Goal: Task Accomplishment & Management: Use online tool/utility

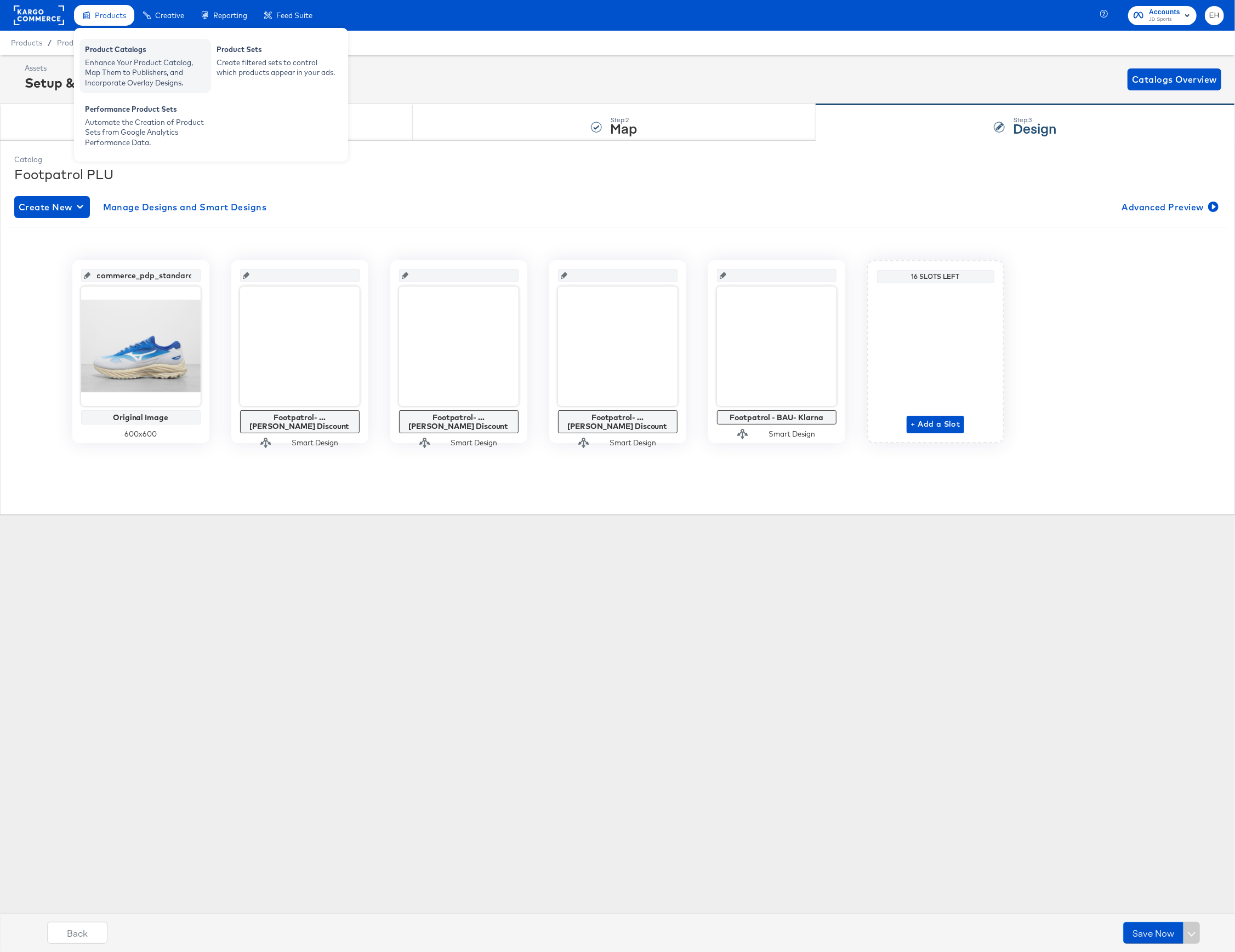
click at [108, 45] on div "Product Catalogs" at bounding box center [145, 51] width 120 height 13
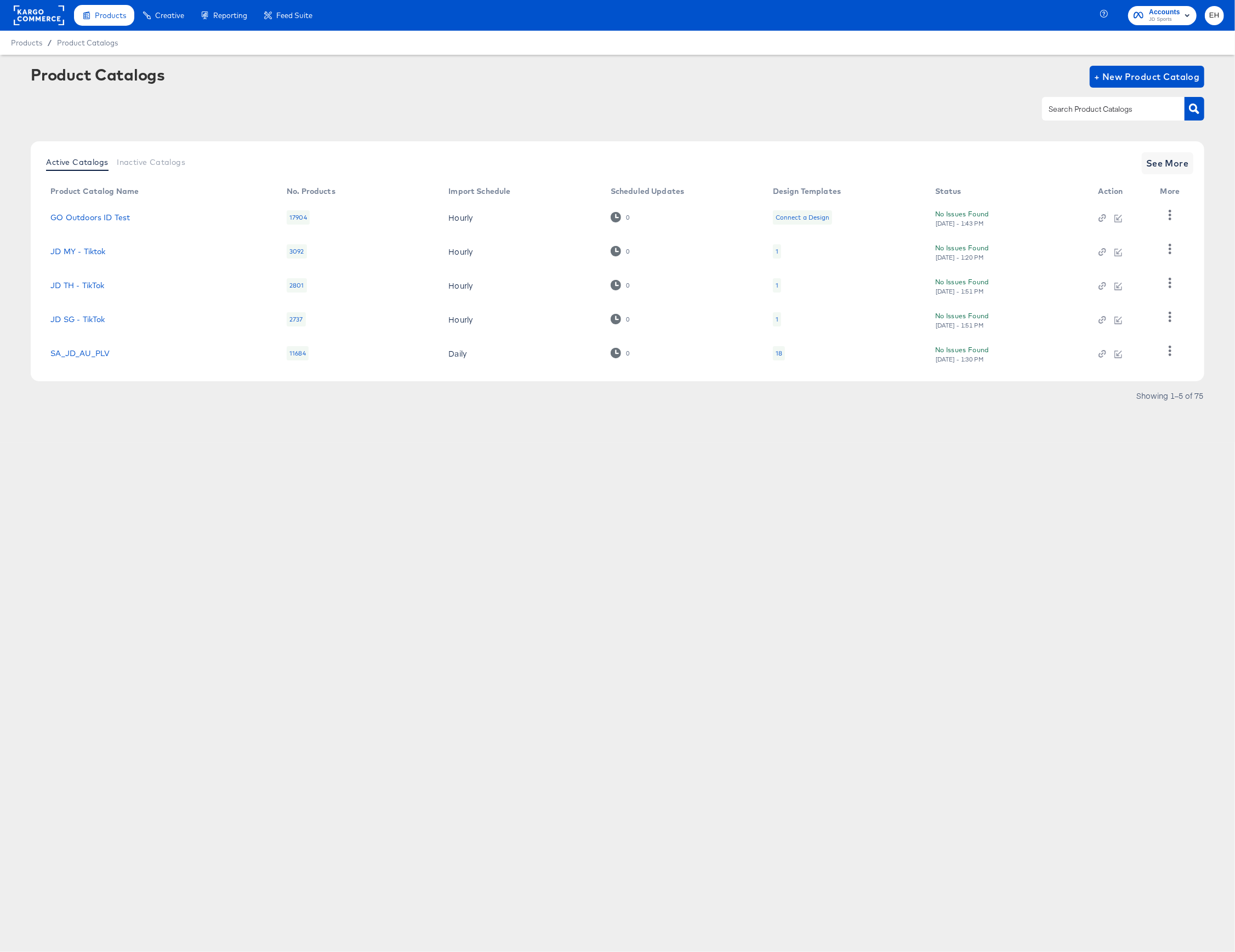
click at [1112, 110] on input "text" at bounding box center [1105, 109] width 116 height 13
type input "size"
click at [1163, 158] on span "See More" at bounding box center [1167, 163] width 43 height 15
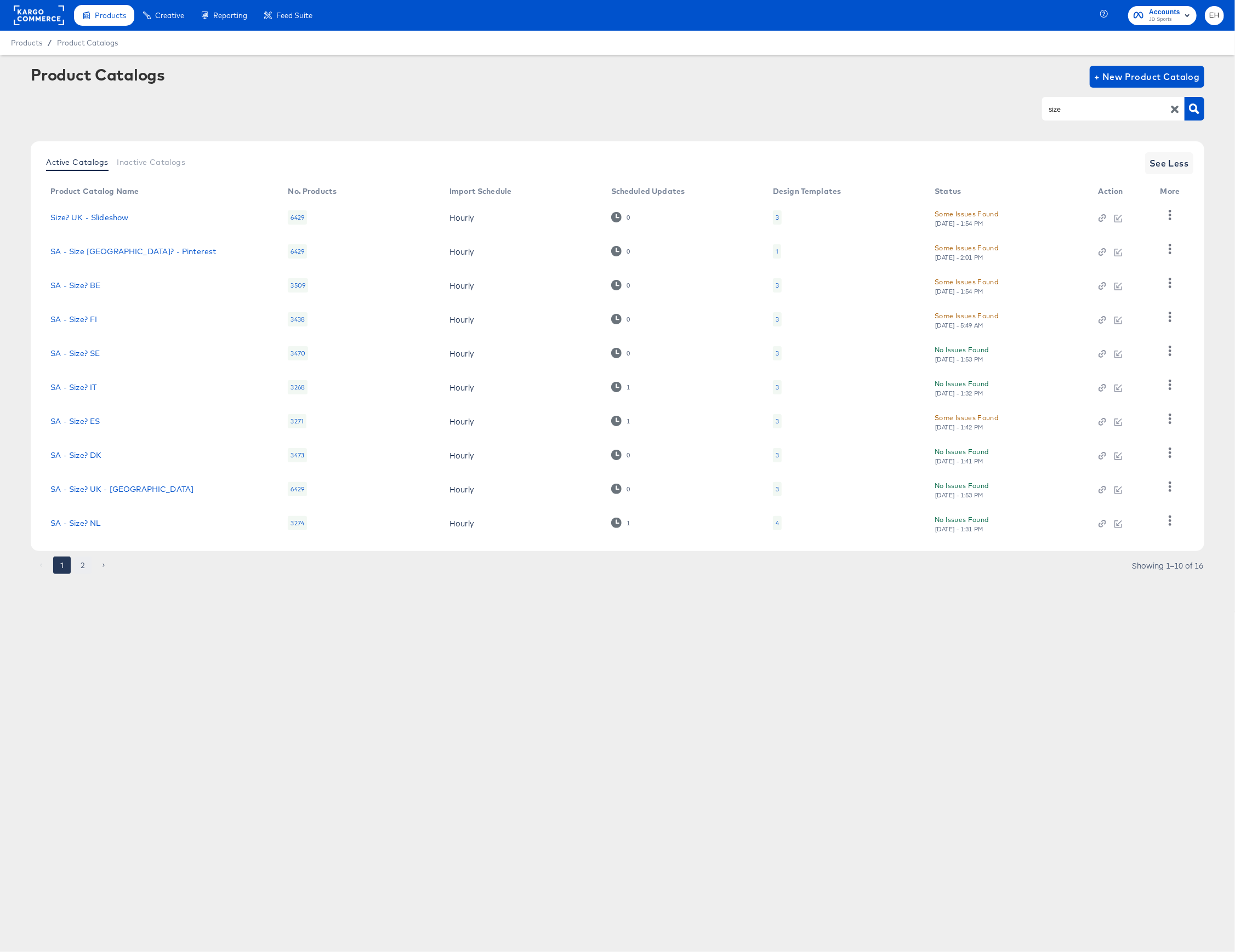
click at [79, 559] on button "2" at bounding box center [83, 565] width 18 height 18
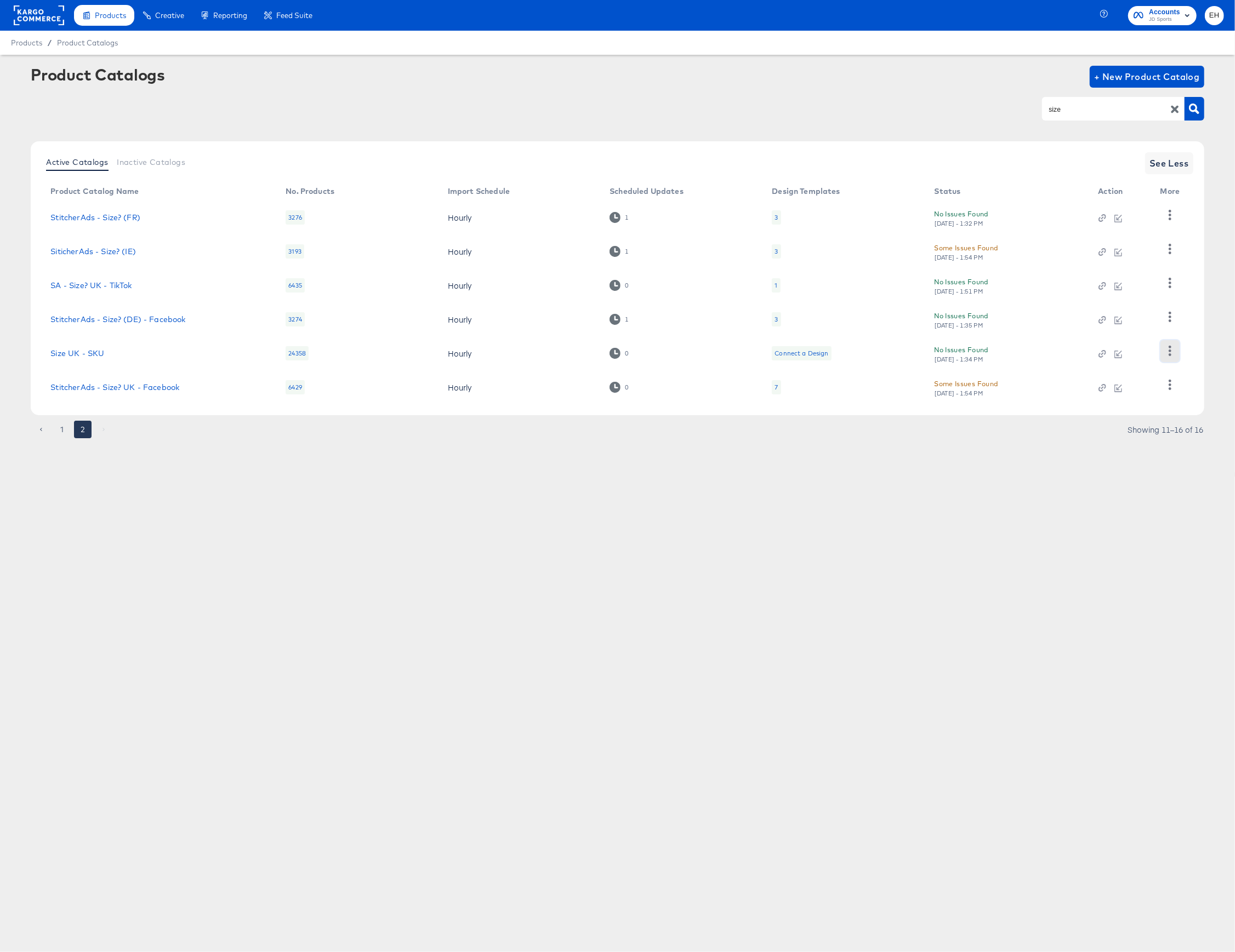
click at [1171, 351] on icon "button" at bounding box center [1170, 351] width 3 height 10
click at [1069, 491] on div "Products Creative Reporting Feed Suite Accounts JD Sports EH Products / Product…" at bounding box center [617, 476] width 1235 height 952
click at [1120, 353] on icon "button" at bounding box center [1118, 354] width 7 height 7
click at [919, 595] on div "Products Creative Reporting Feed Suite Accounts JD Sports EH Products / Product…" at bounding box center [617, 476] width 1235 height 952
click at [1119, 385] on icon "button" at bounding box center [1118, 388] width 7 height 7
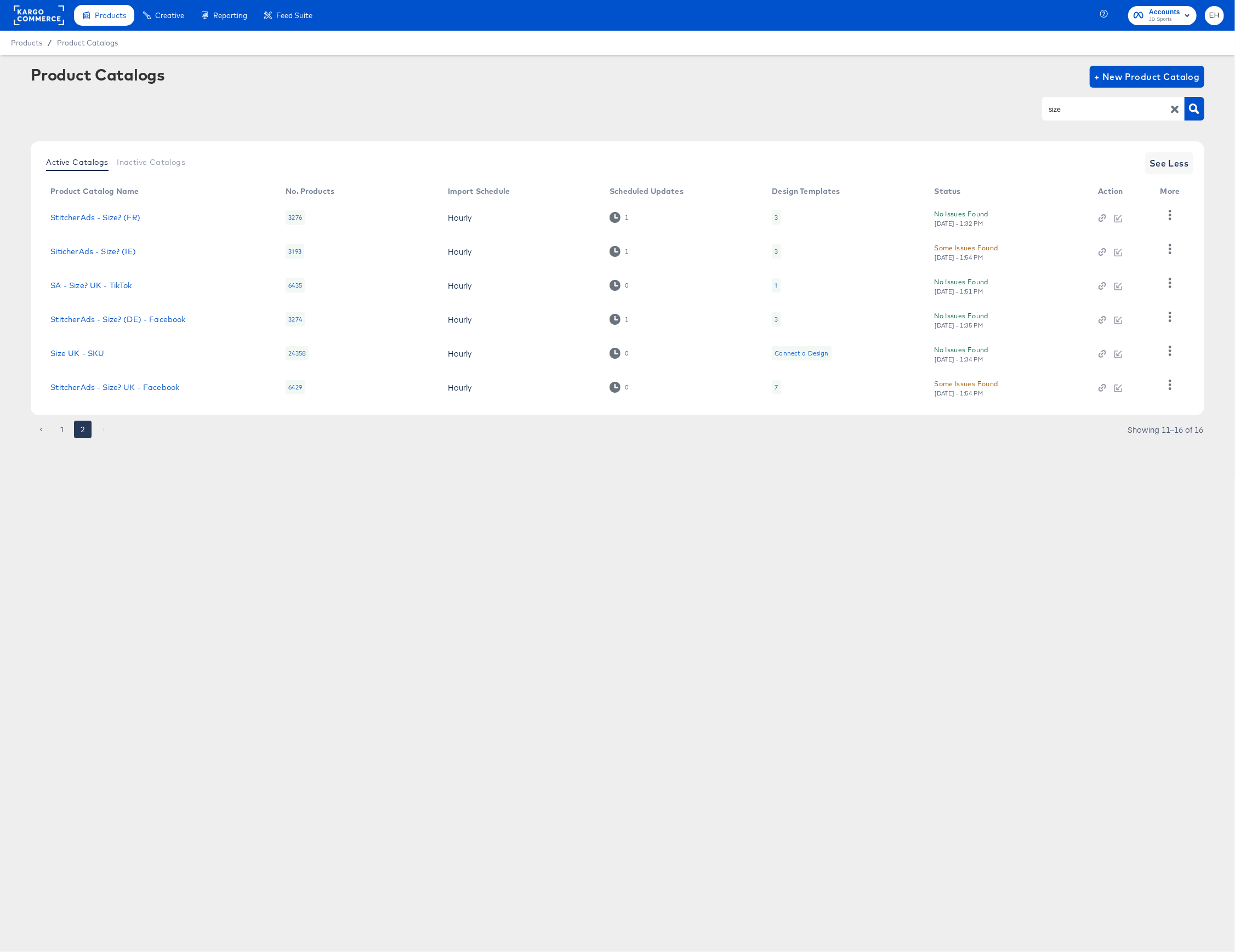
click at [1087, 450] on article "Product Catalogs + New Product Catalog size Active Catalogs Inactive Catalogs S…" at bounding box center [617, 265] width 1235 height 422
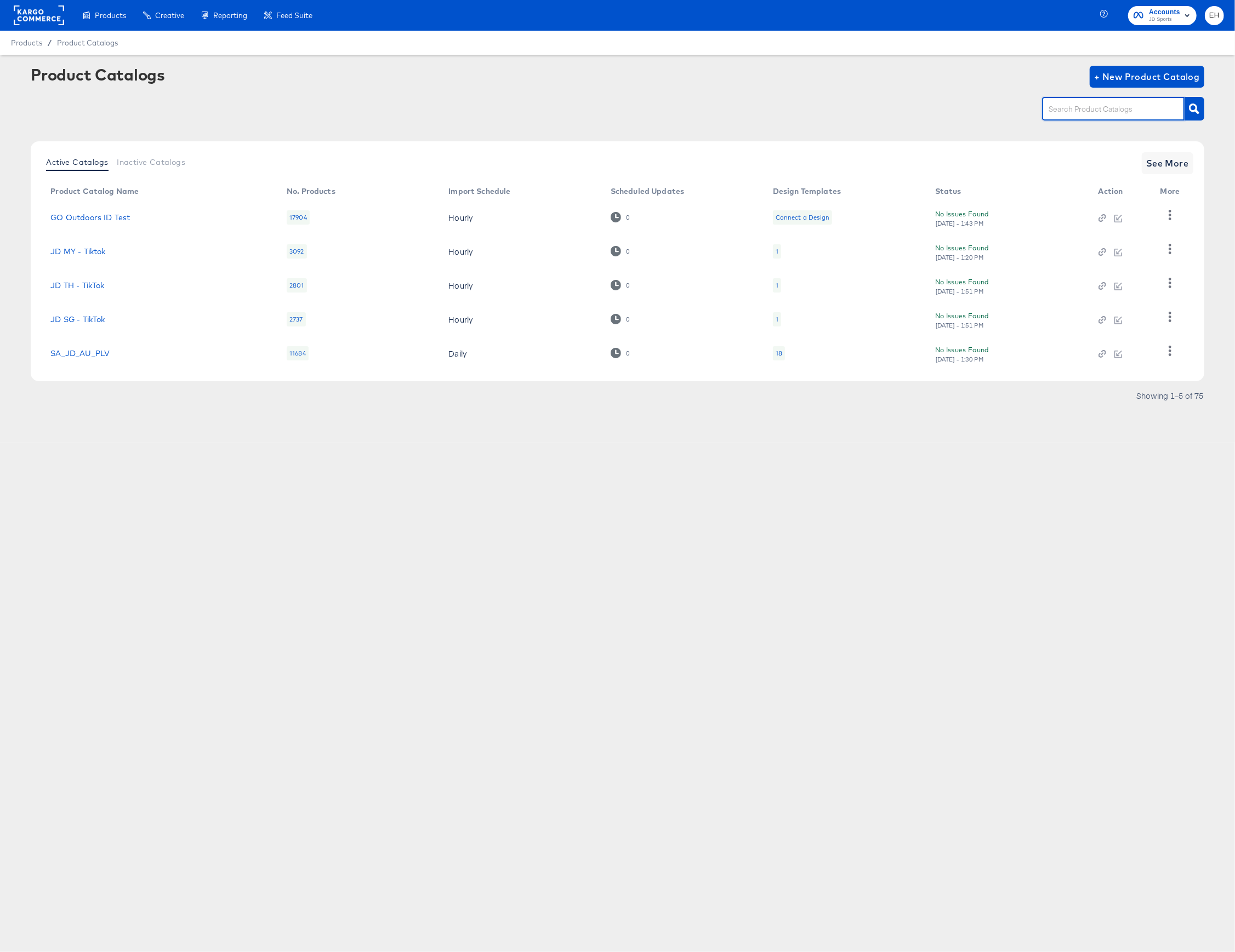
click at [1139, 113] on input "text" at bounding box center [1105, 109] width 116 height 13
type input "siz"
click at [1182, 162] on span "See More" at bounding box center [1167, 163] width 43 height 15
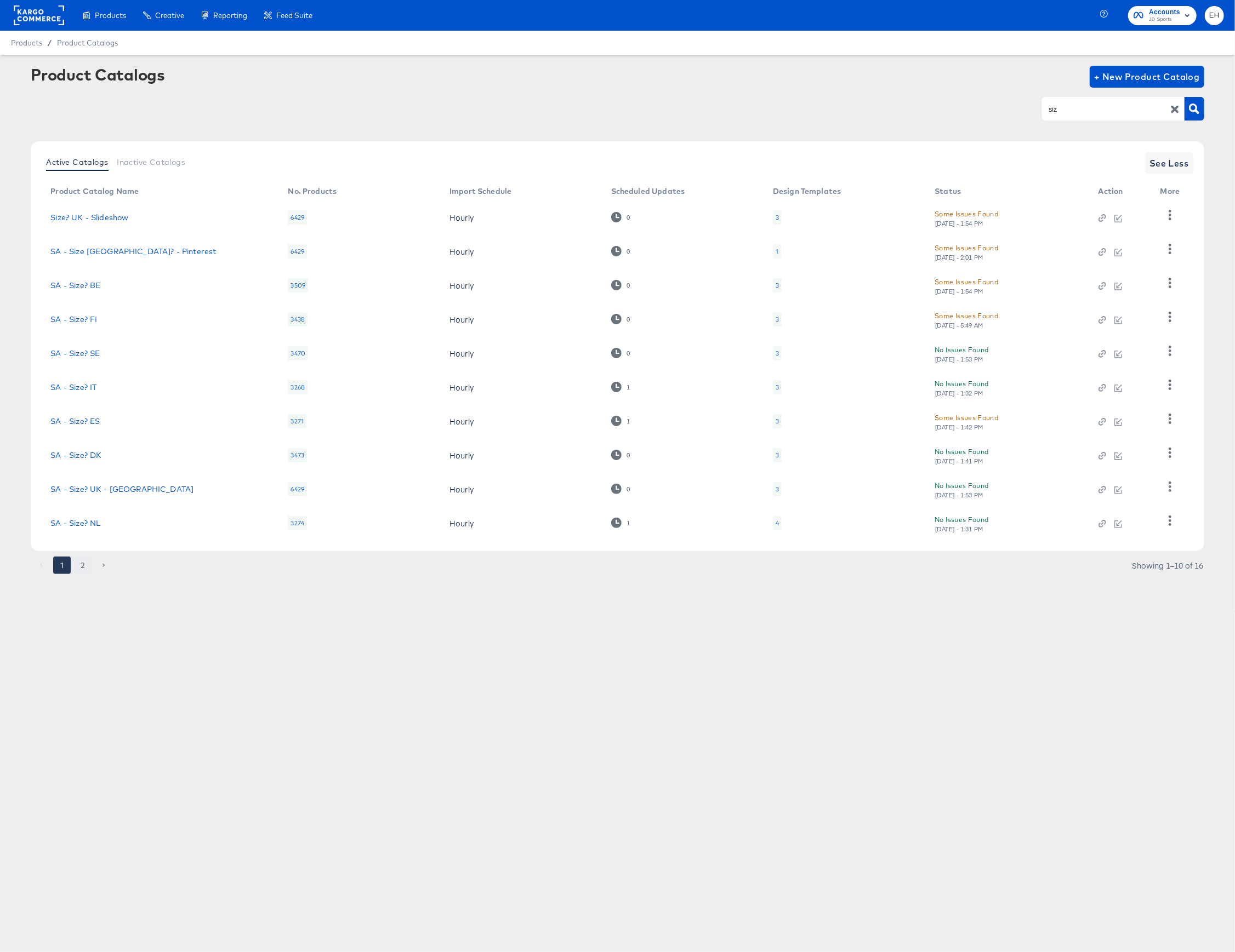
click at [85, 568] on button "2" at bounding box center [83, 565] width 18 height 18
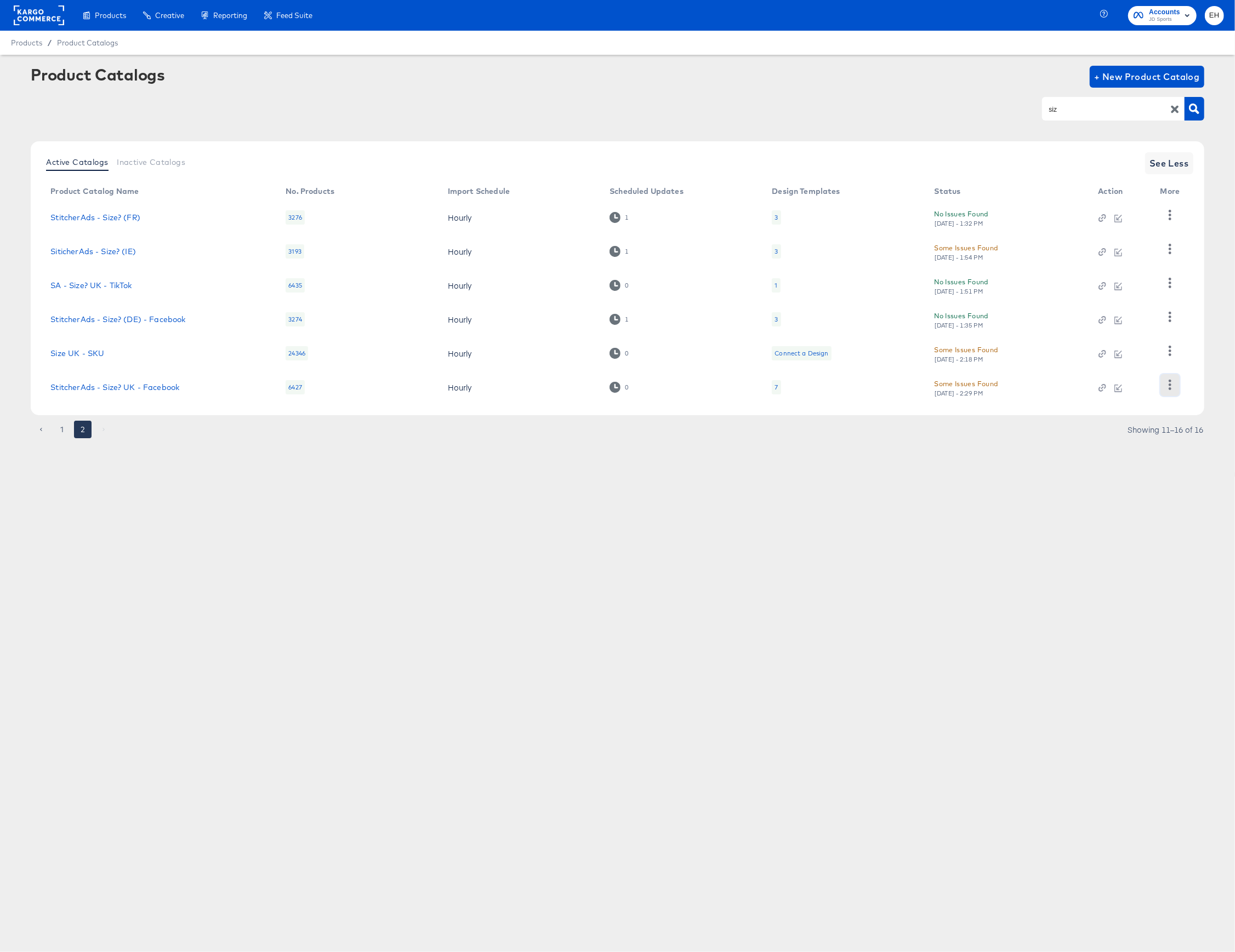
click at [1170, 386] on icon "button" at bounding box center [1170, 385] width 3 height 10
click at [1128, 277] on div "Product Sets" at bounding box center [1125, 277] width 110 height 18
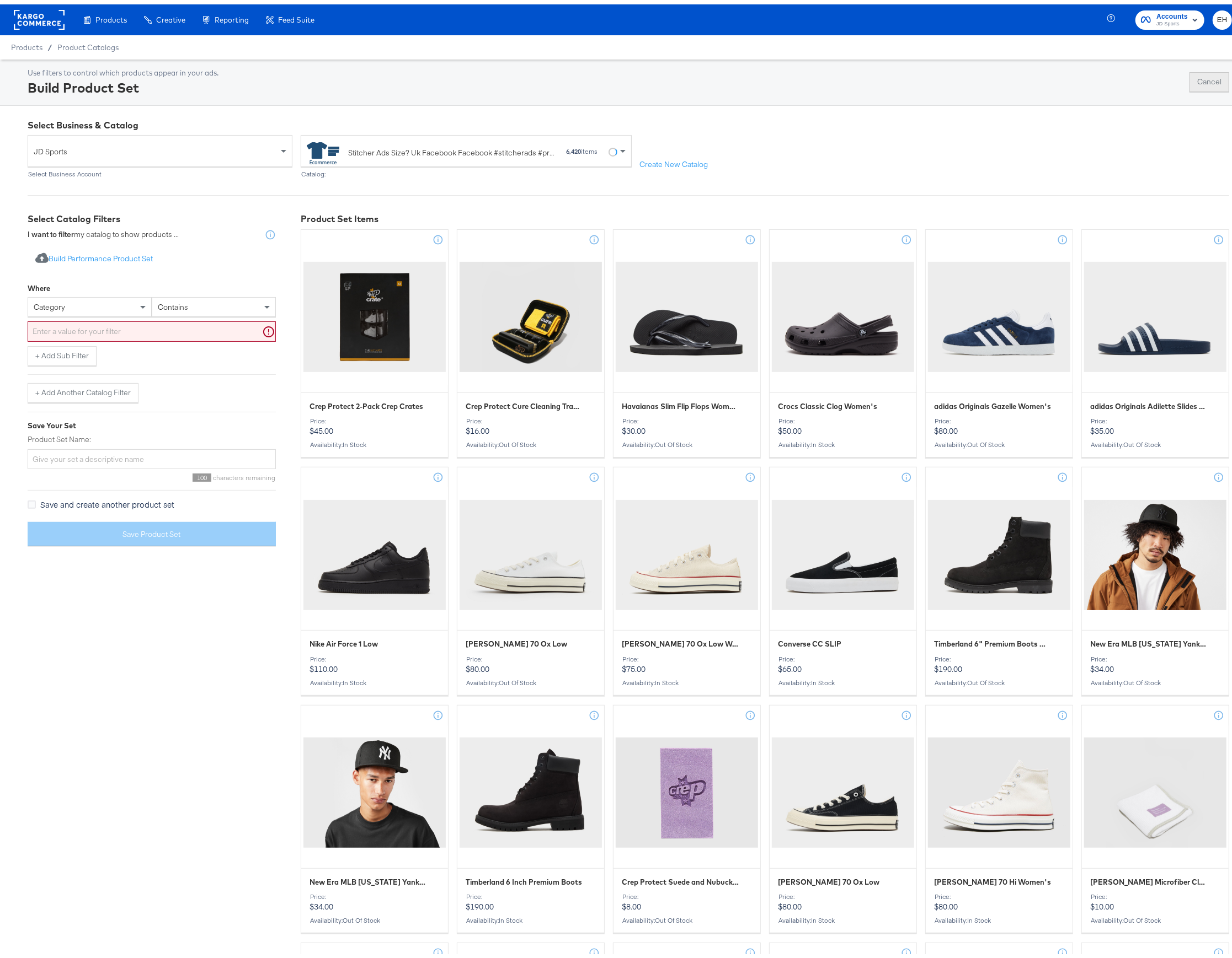
click at [1196, 77] on button "Cancel" at bounding box center [1209, 78] width 40 height 20
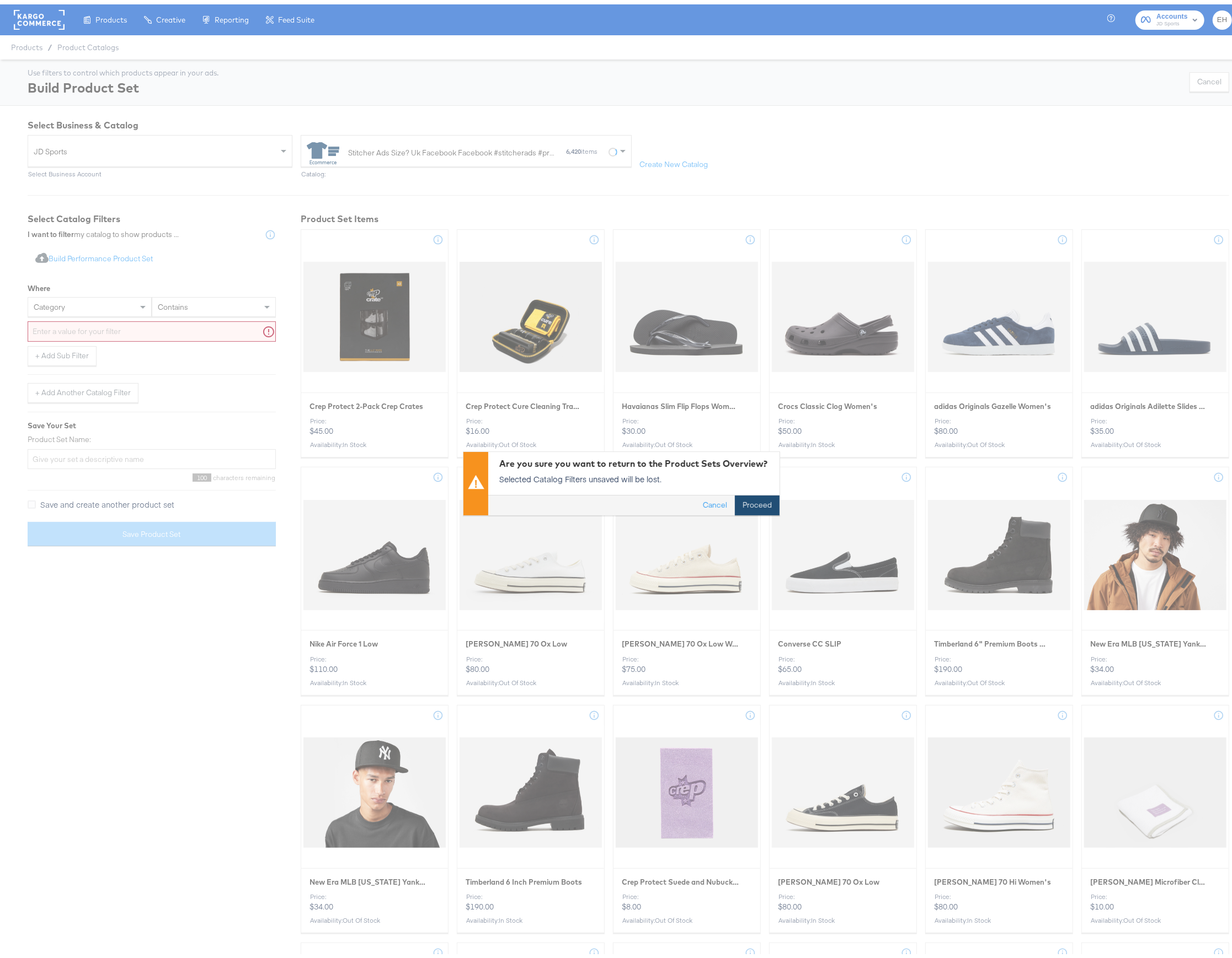
click at [744, 501] on button "Proceed" at bounding box center [757, 501] width 45 height 20
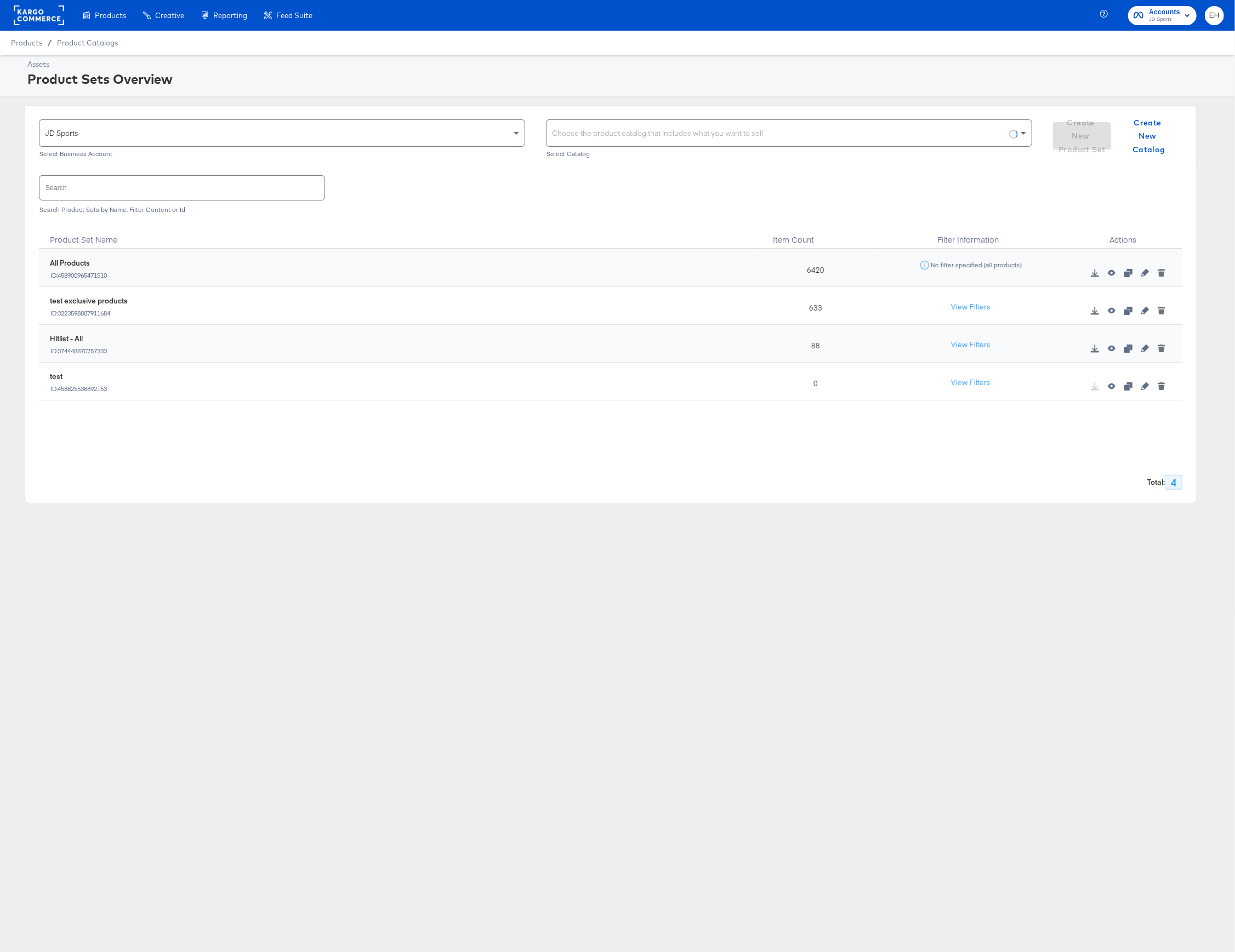
click at [292, 142] on div "JD Sports" at bounding box center [282, 133] width 485 height 26
click at [939, 144] on div "Stitcher Ads Size? Uk Facebook Facebook #stitcherads #product-catalog #keep 6,4…" at bounding box center [785, 132] width 466 height 25
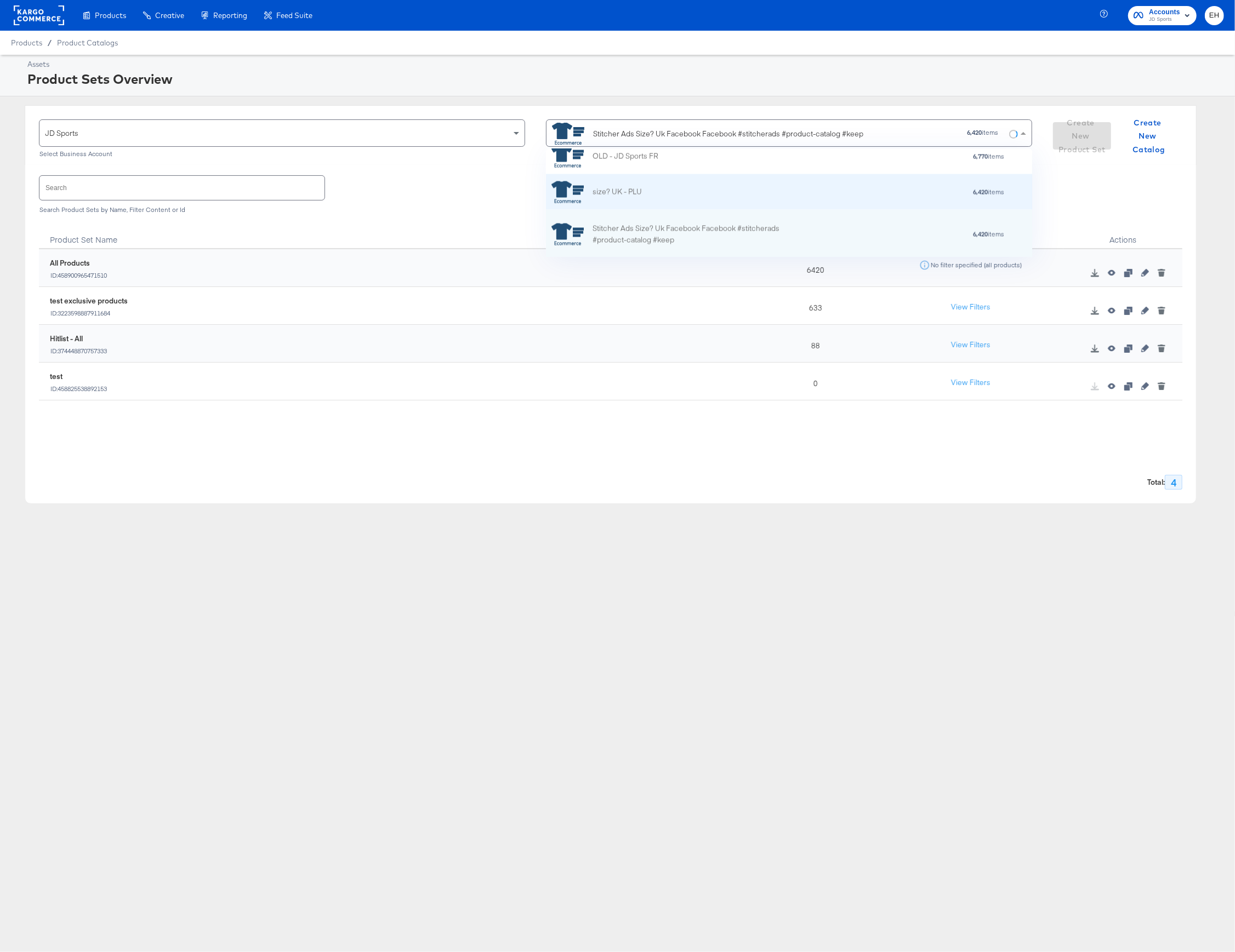
click at [770, 189] on div "6,420 items" at bounding box center [823, 192] width 363 height 7
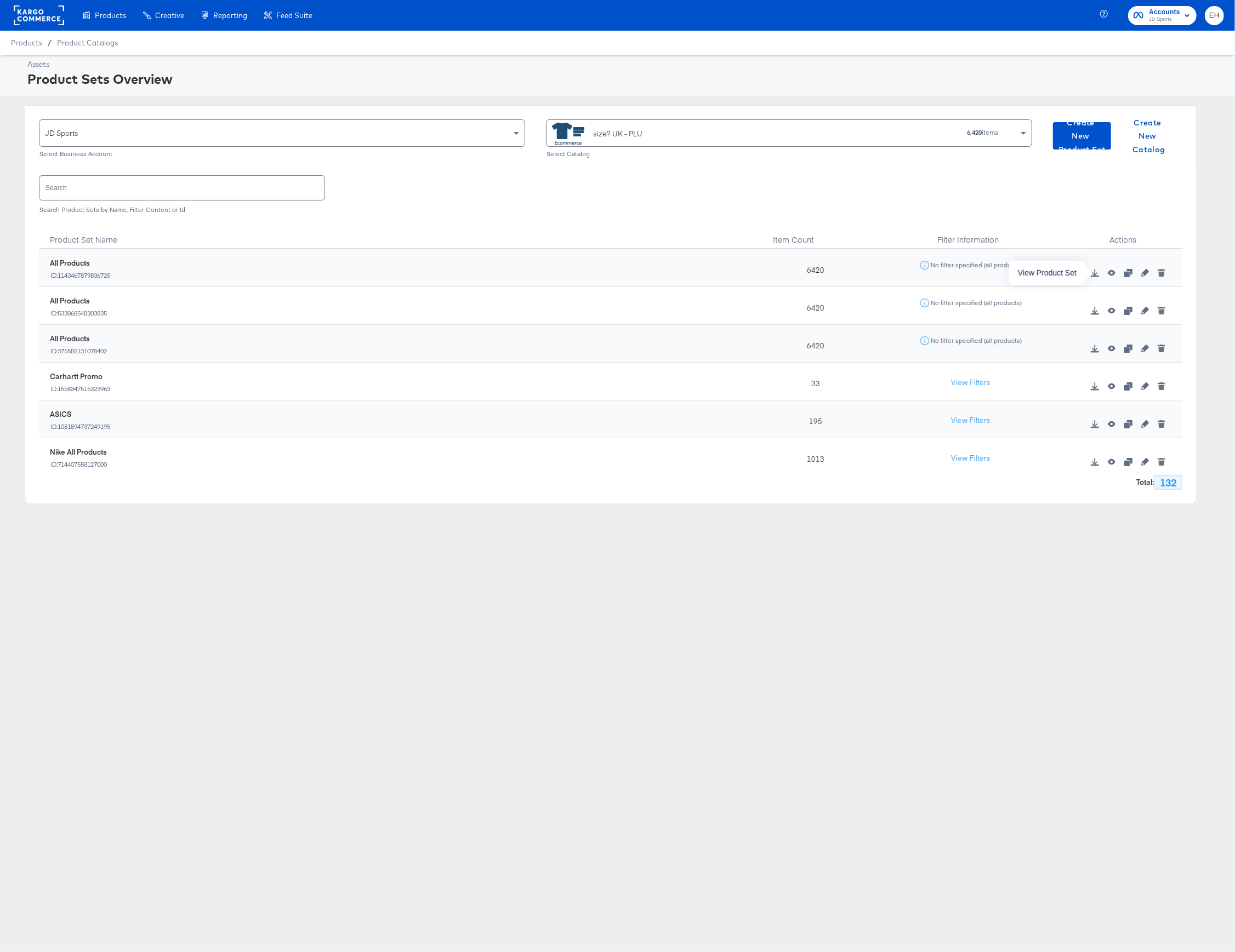
click at [1108, 272] on icon "button" at bounding box center [1111, 273] width 7 height 6
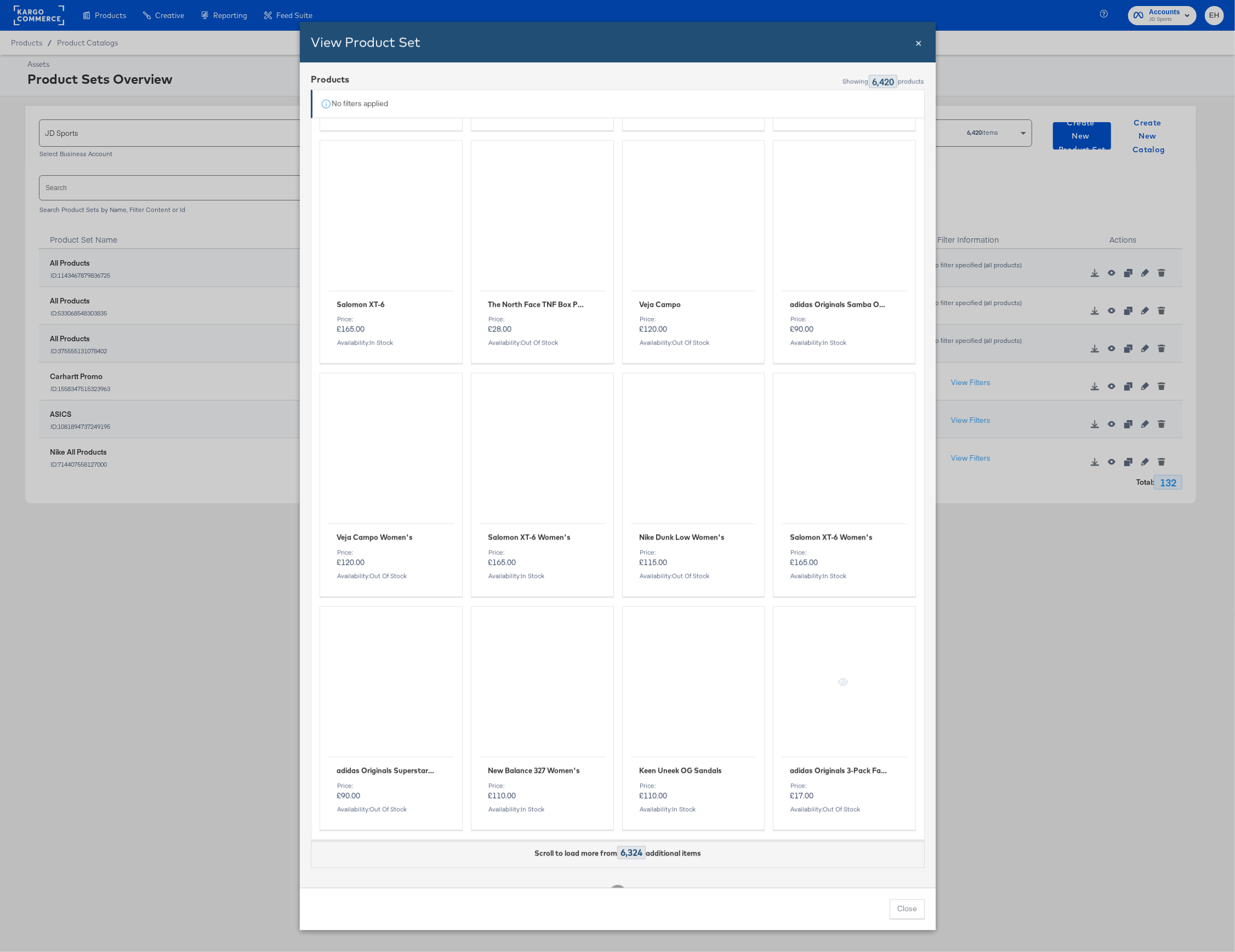
scroll to position [4966, 0]
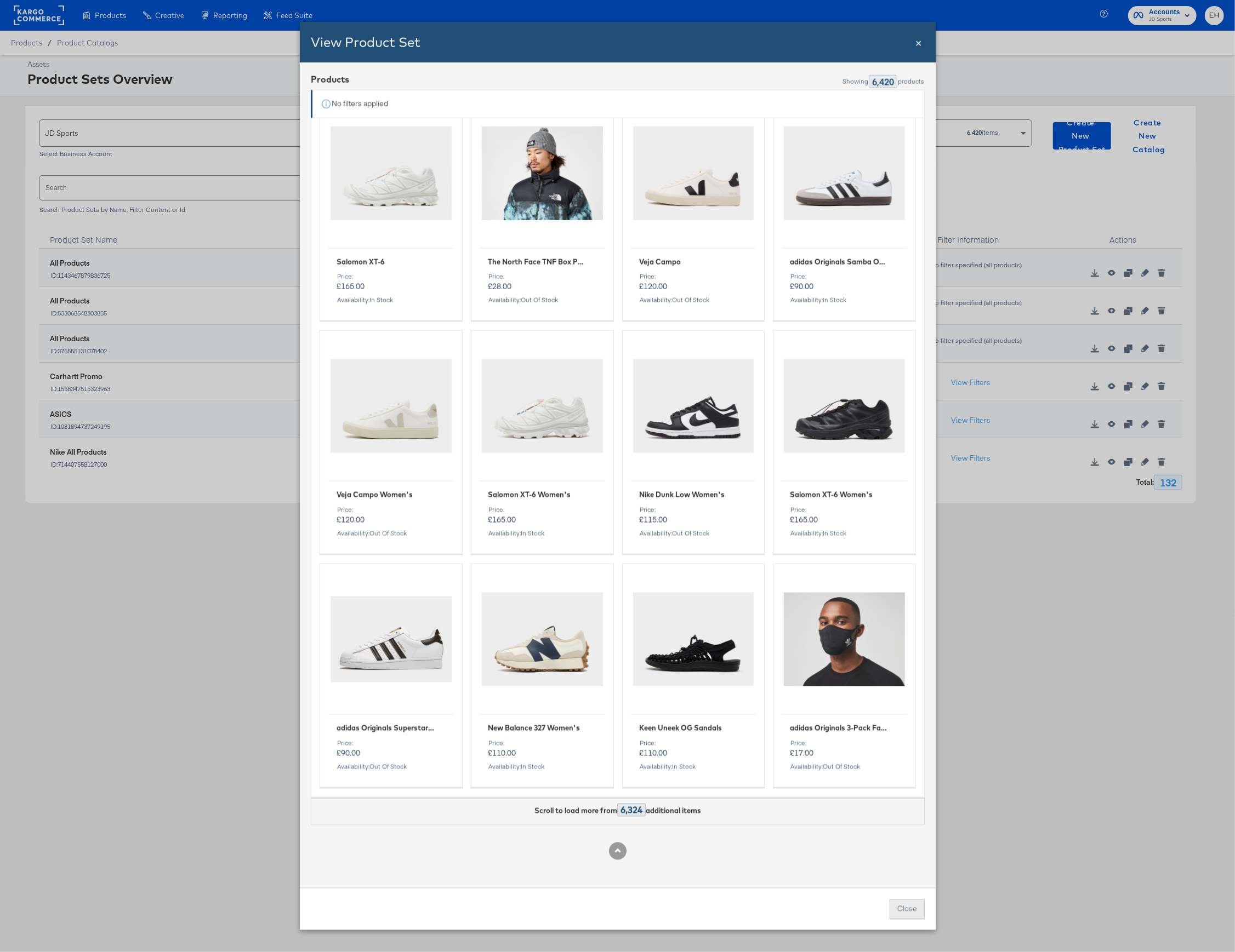
click at [894, 905] on button "Close" at bounding box center [907, 909] width 35 height 20
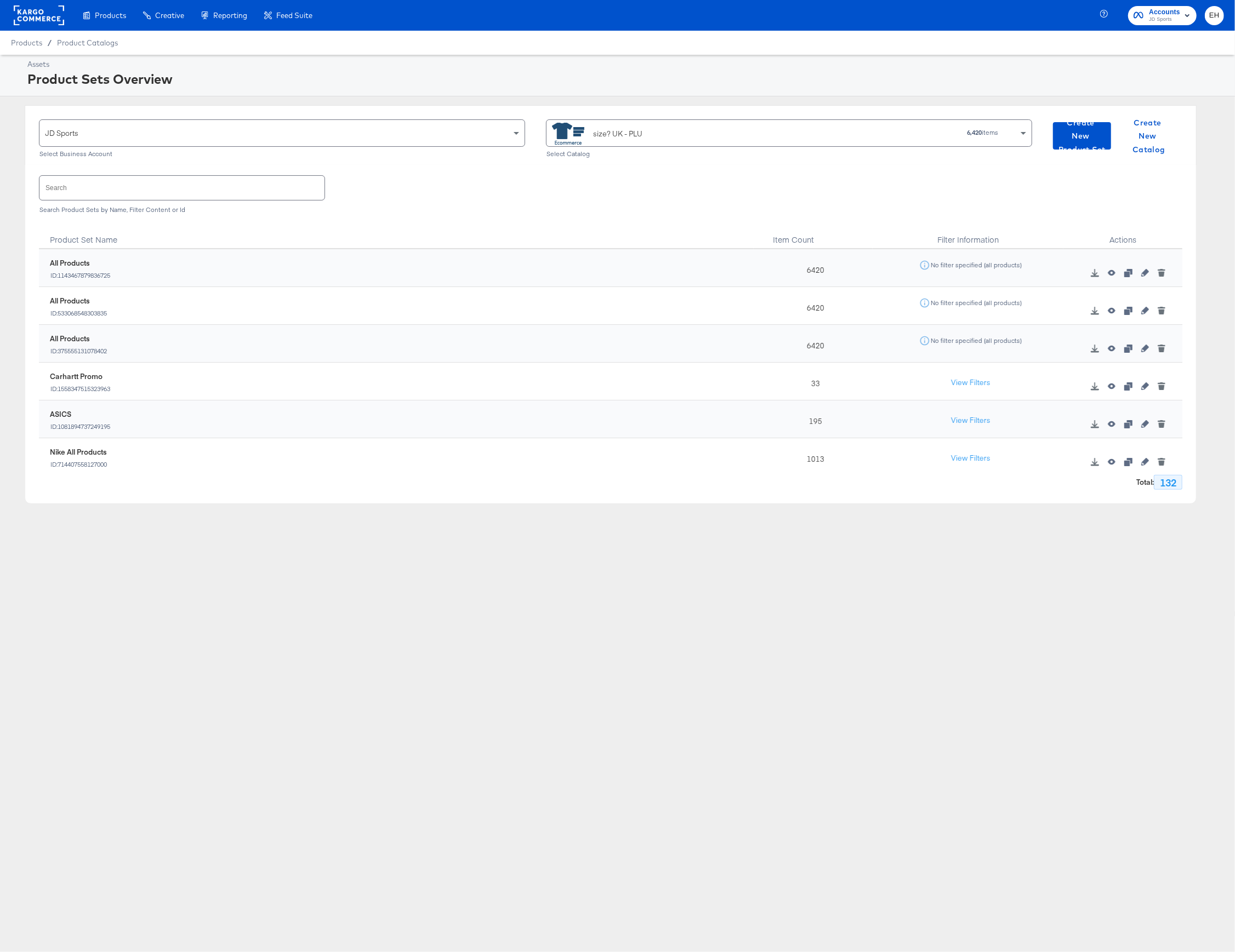
click at [228, 259] on div "All Products ID: 1143467879836725" at bounding box center [401, 268] width 704 height 21
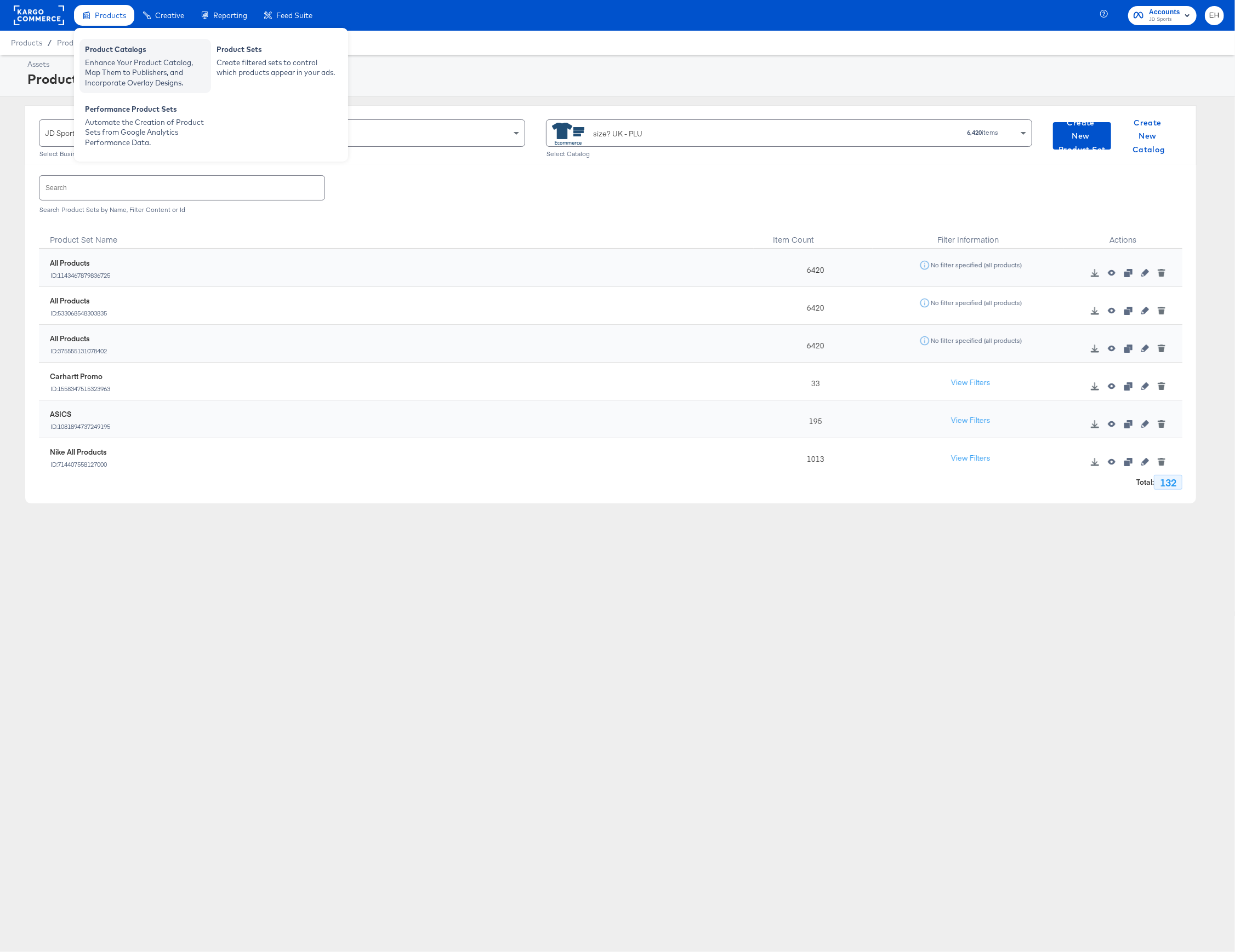
click at [110, 60] on div "Enhance Your Product Catalog, Map Them to Publishers, and Incorporate Overlay D…" at bounding box center [145, 73] width 120 height 31
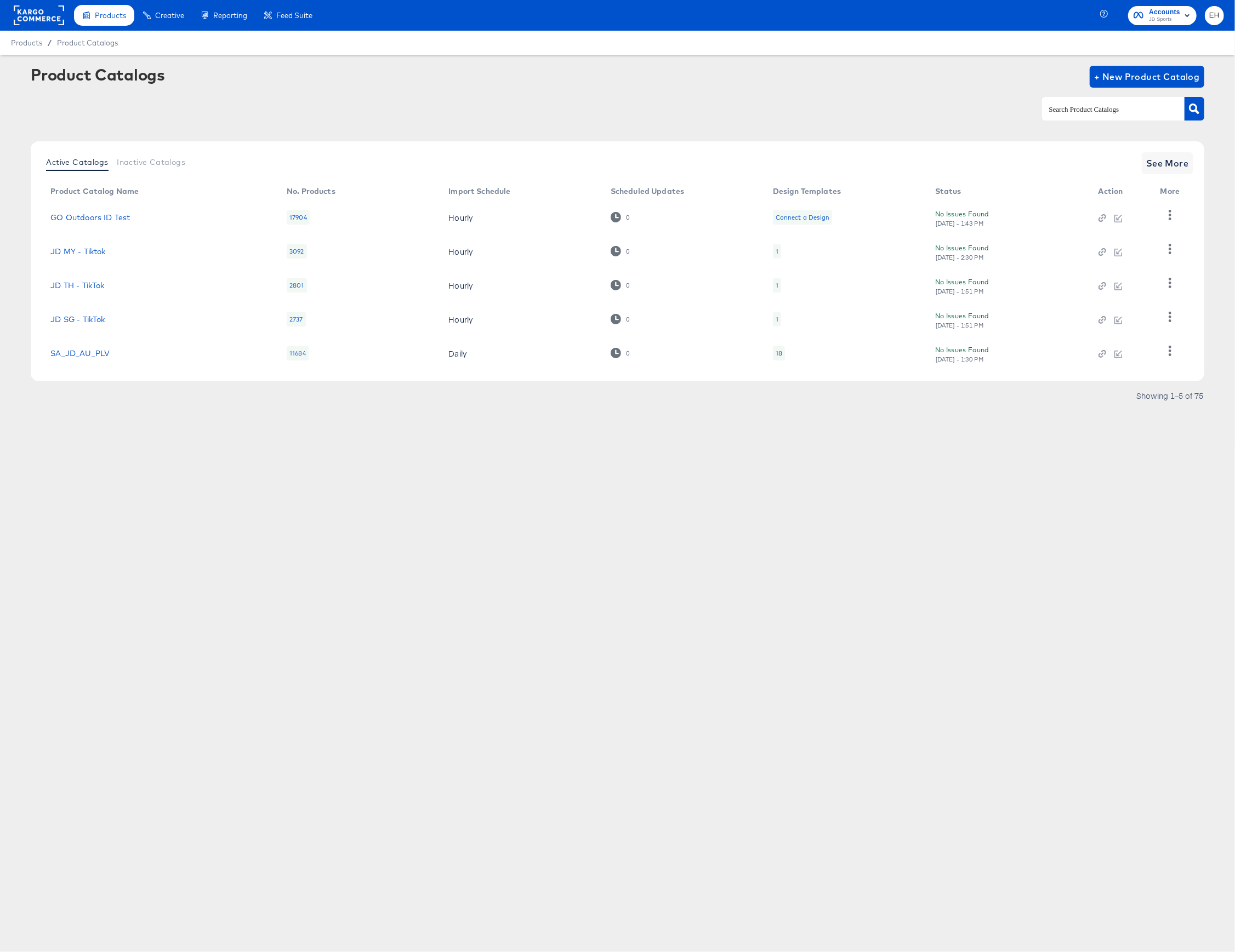
click at [1081, 112] on input "text" at bounding box center [1105, 109] width 116 height 13
type input "size"
click at [1149, 158] on span "See More" at bounding box center [1167, 163] width 43 height 15
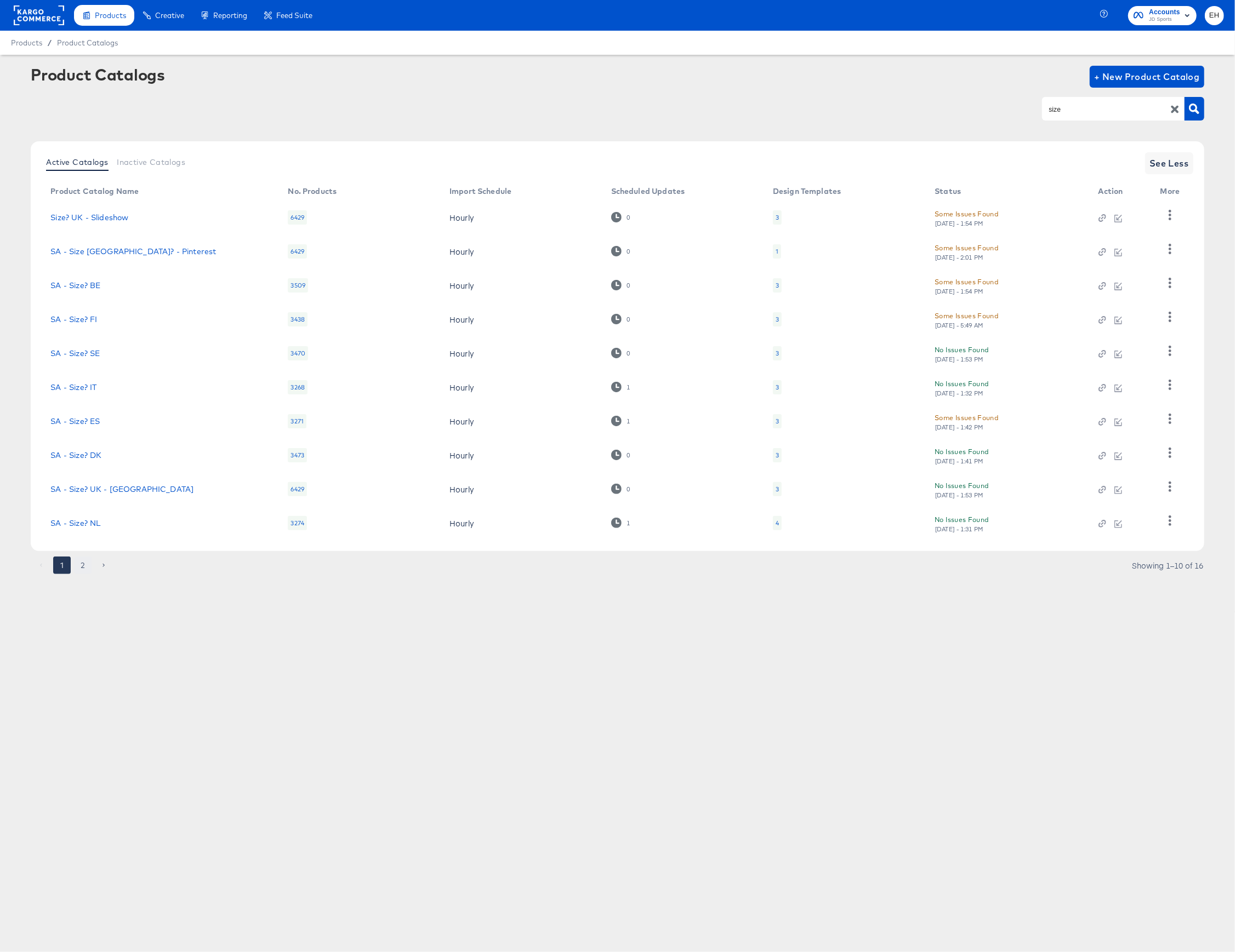
click at [81, 570] on button "2" at bounding box center [83, 565] width 18 height 18
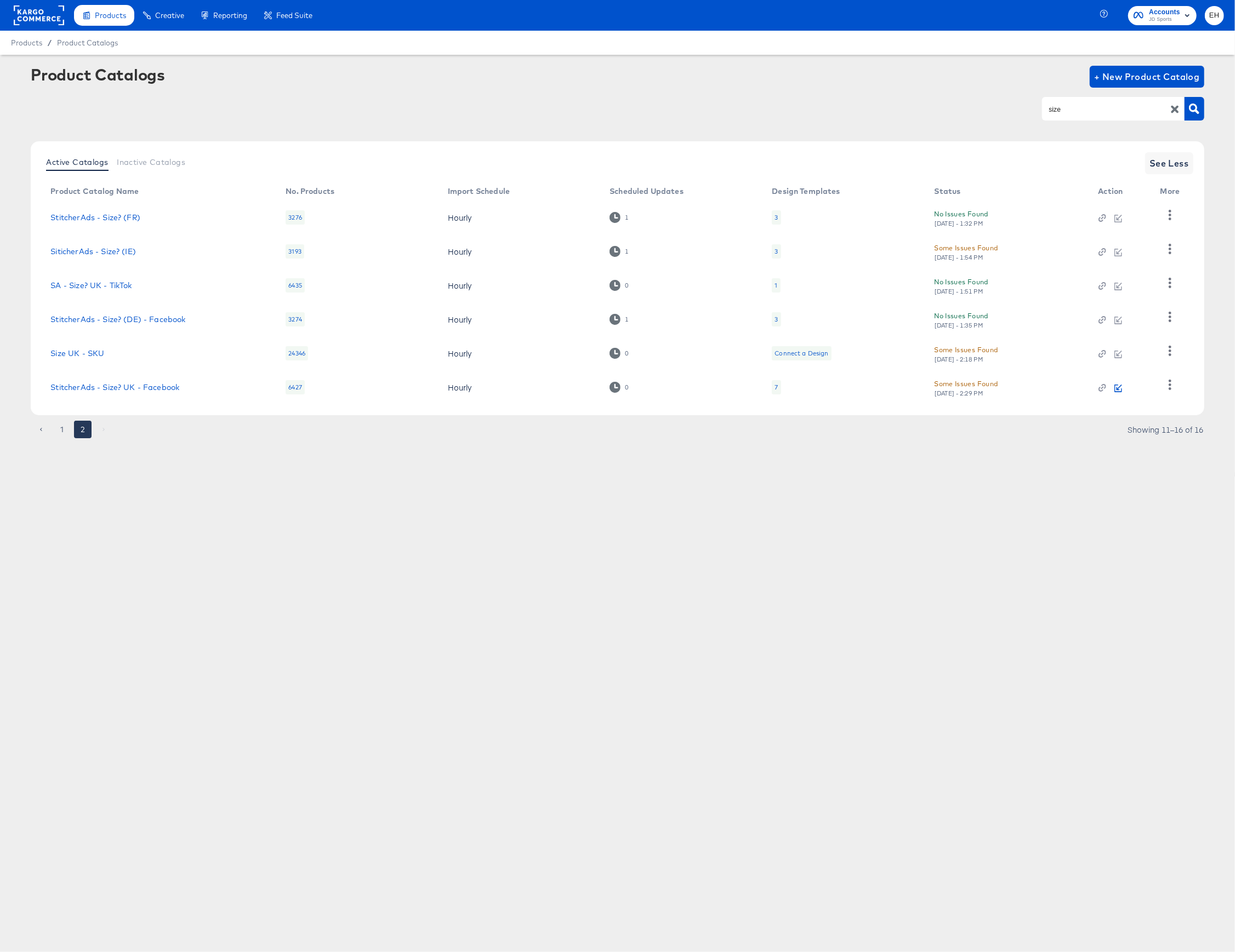
click at [1118, 387] on icon "button" at bounding box center [1118, 388] width 7 height 7
click at [1119, 388] on icon "button" at bounding box center [1118, 388] width 7 height 7
click at [1117, 388] on icon "button" at bounding box center [1120, 388] width 6 height 6
click at [1117, 391] on icon "button" at bounding box center [1118, 388] width 7 height 7
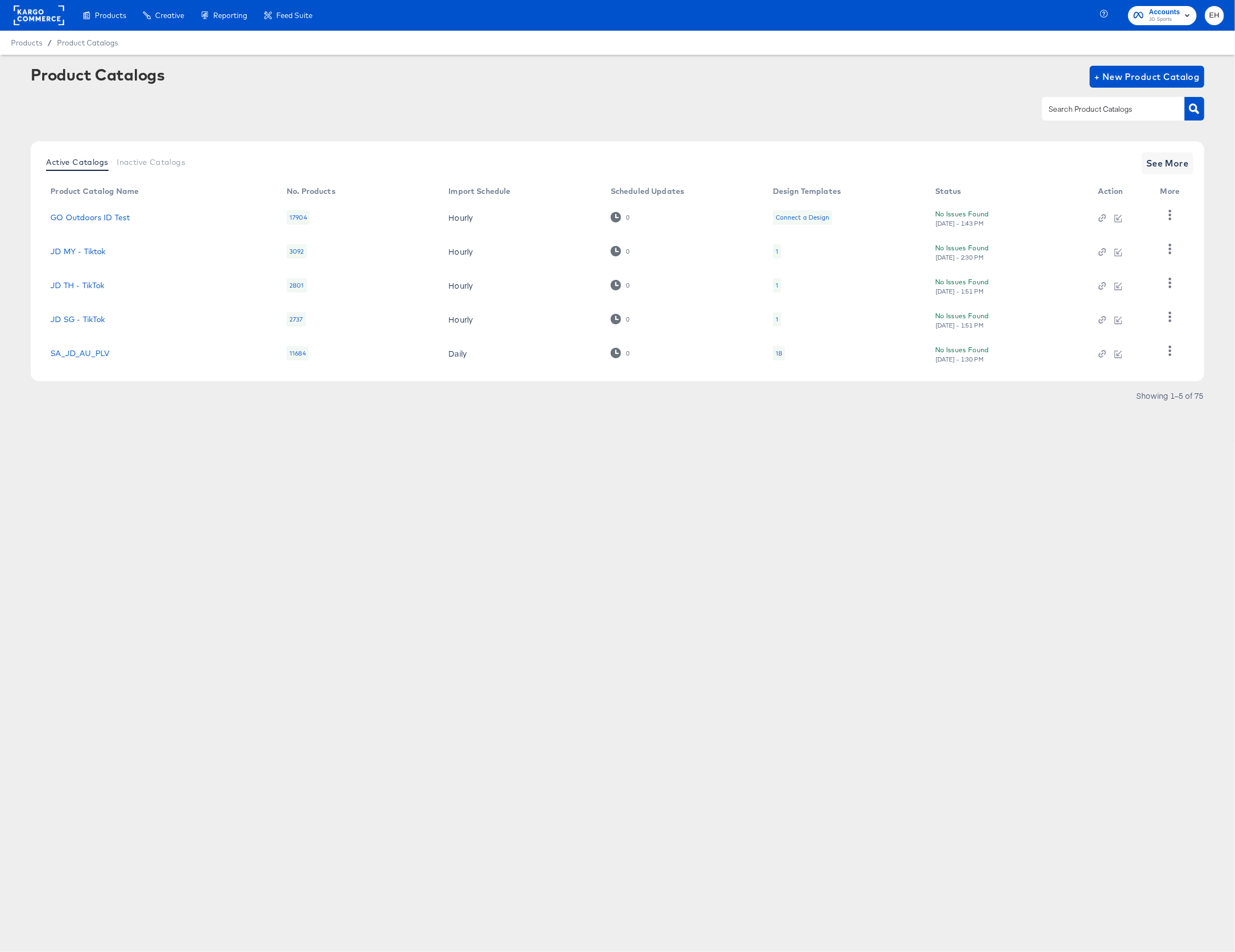
click at [1075, 105] on input "text" at bounding box center [1105, 109] width 116 height 13
type input "size"
click at [1160, 162] on span "See More" at bounding box center [1167, 163] width 43 height 15
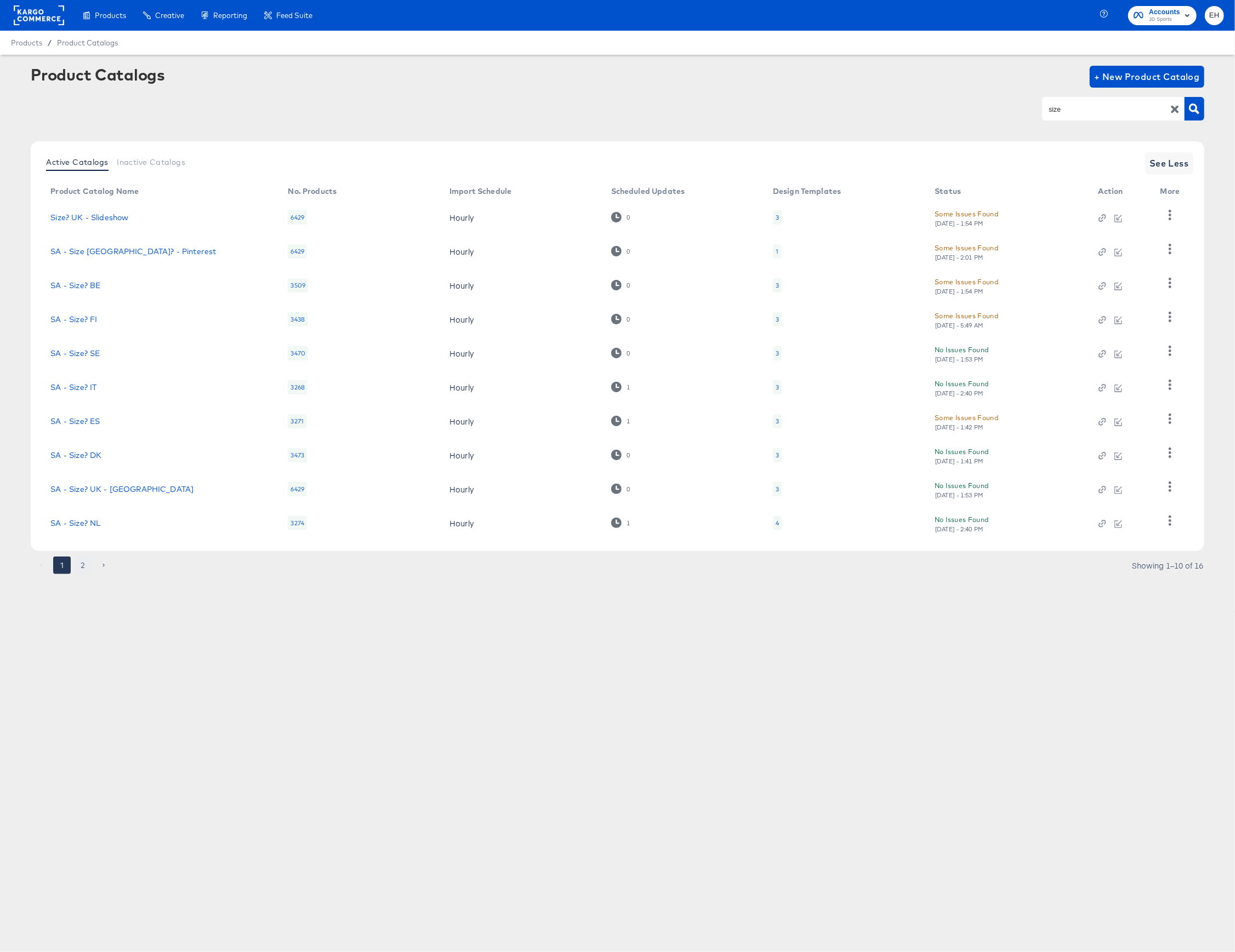
click at [75, 564] on button "2" at bounding box center [83, 565] width 18 height 18
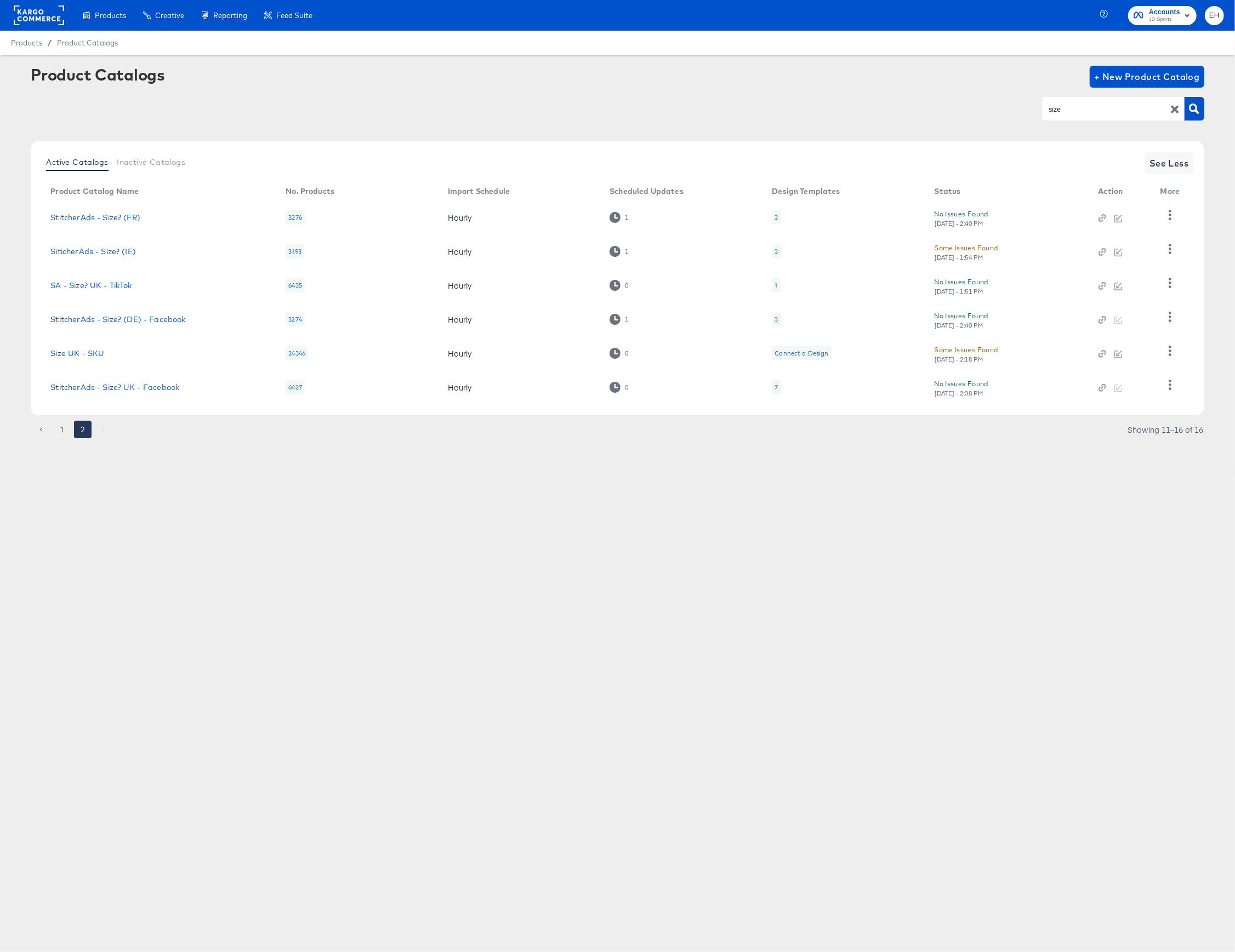
click at [1119, 387] on div at bounding box center [1119, 387] width 40 height 10
click at [1073, 496] on div "Products Creative Reporting Feed Suite Accounts JD Sports EH Products / Product…" at bounding box center [617, 476] width 1235 height 952
click at [1072, 487] on div "Products Creative Reporting Feed Suite Accounts JD Sports EH Products / Product…" at bounding box center [617, 476] width 1235 height 952
click at [1115, 388] on div at bounding box center [1119, 387] width 40 height 10
click at [980, 486] on div "Products Creative Reporting Feed Suite Accounts JD Sports EH Products / Product…" at bounding box center [617, 476] width 1235 height 952
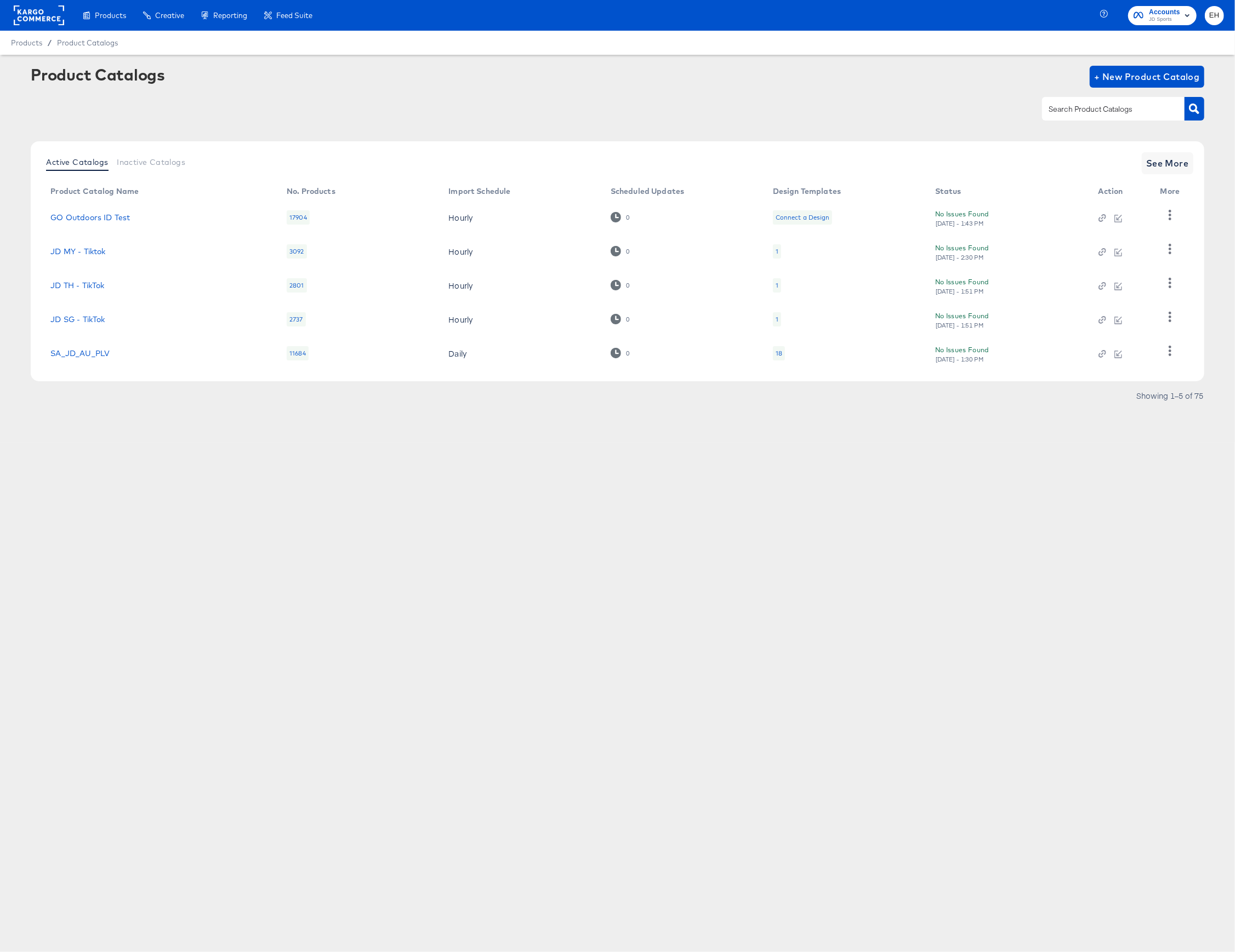
click at [1099, 101] on div at bounding box center [1113, 108] width 143 height 23
type input "size"
click at [1173, 169] on span "See More" at bounding box center [1167, 163] width 43 height 15
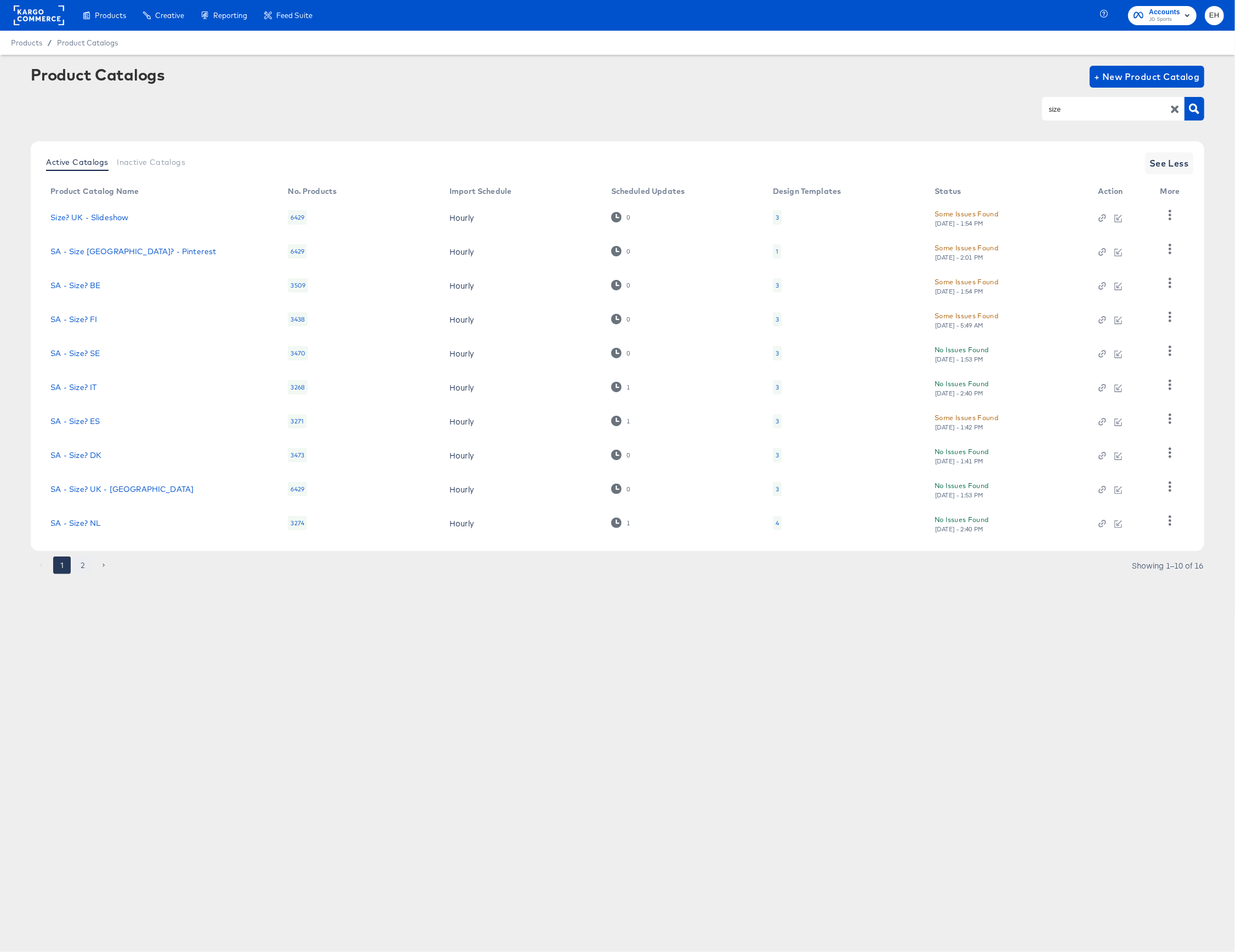
click at [89, 563] on button "2" at bounding box center [83, 565] width 18 height 18
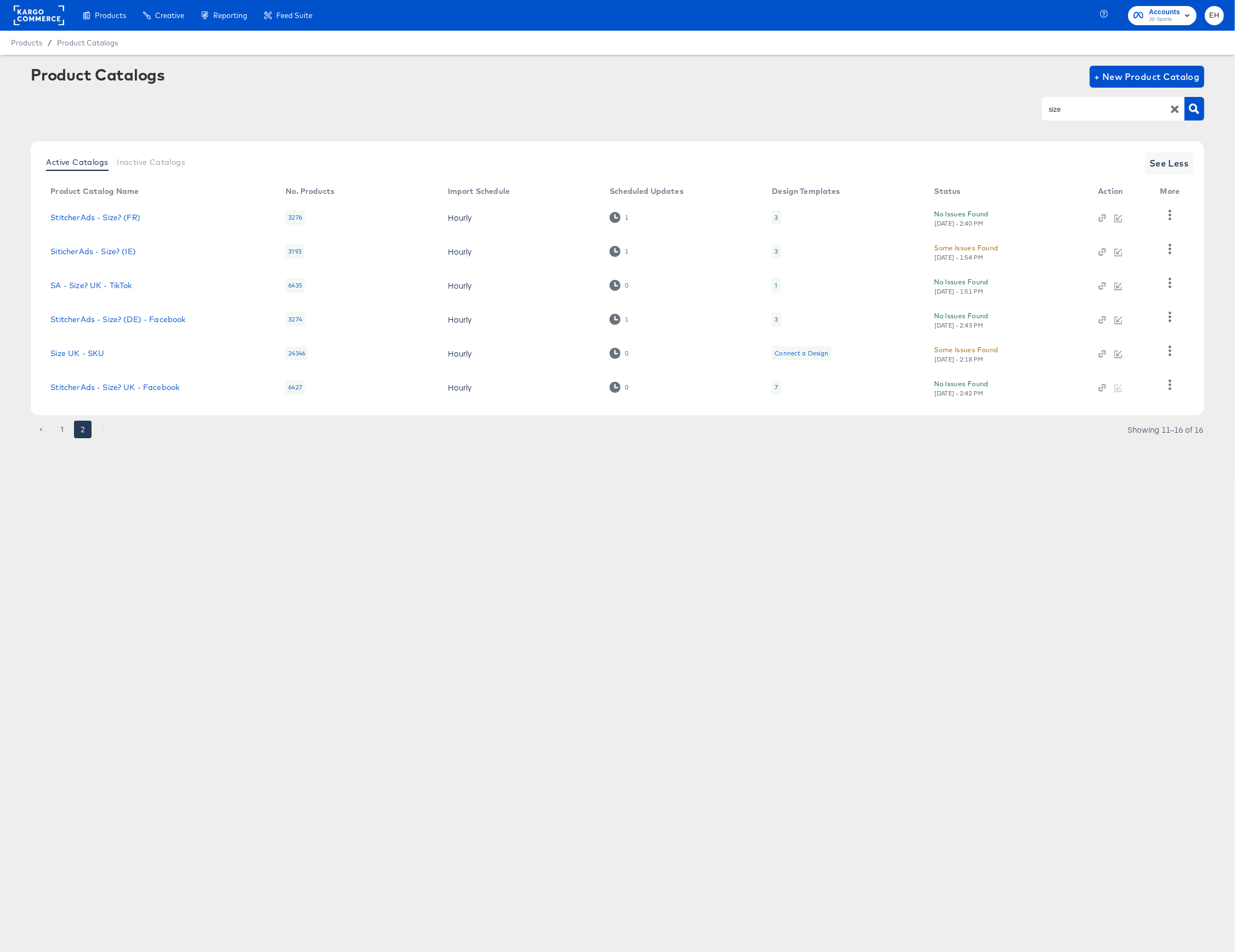
click at [1119, 389] on div at bounding box center [1119, 387] width 40 height 10
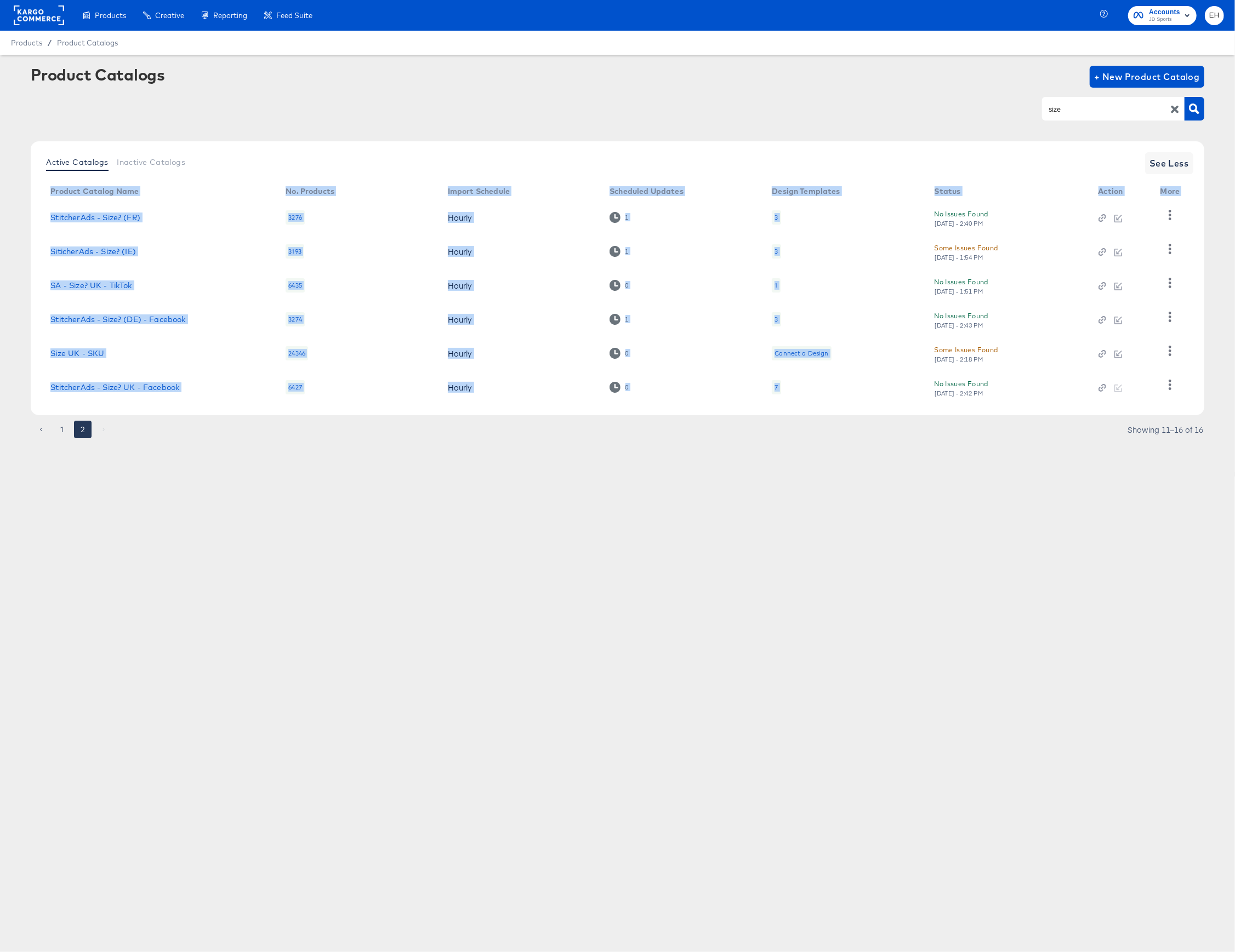
click at [1119, 389] on div at bounding box center [1119, 387] width 40 height 10
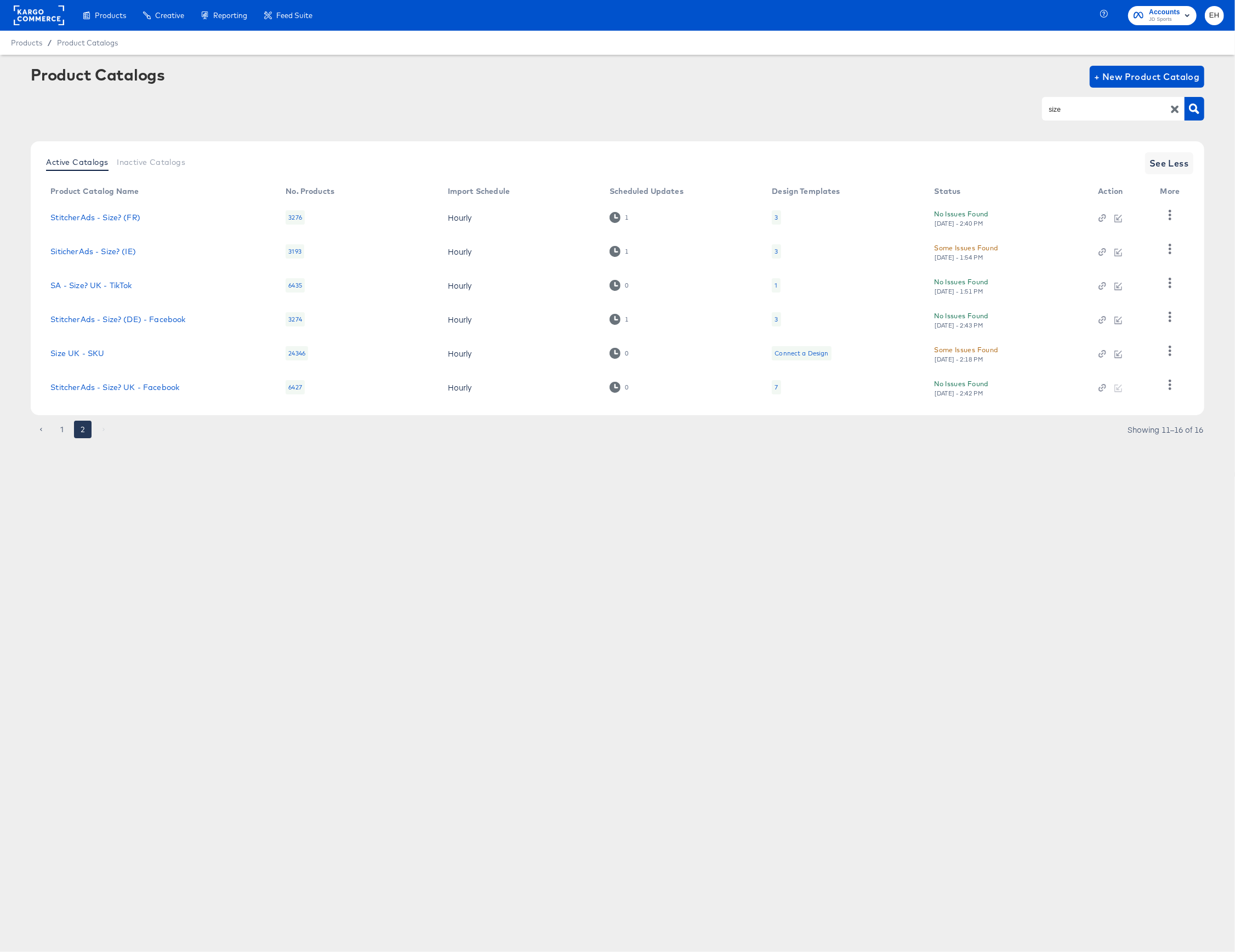
click at [1119, 387] on div at bounding box center [1119, 387] width 40 height 10
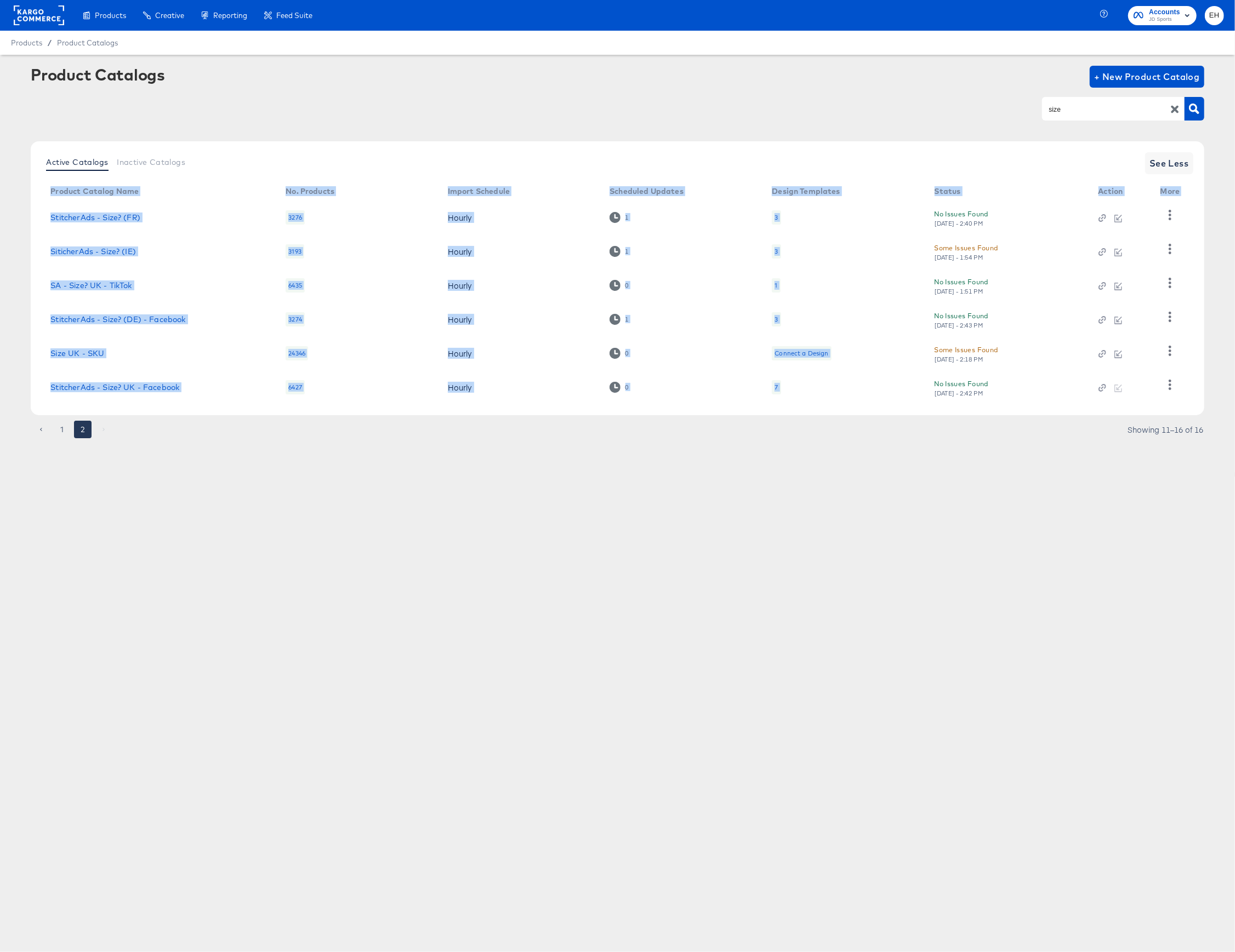
click at [1119, 387] on div at bounding box center [1119, 387] width 40 height 10
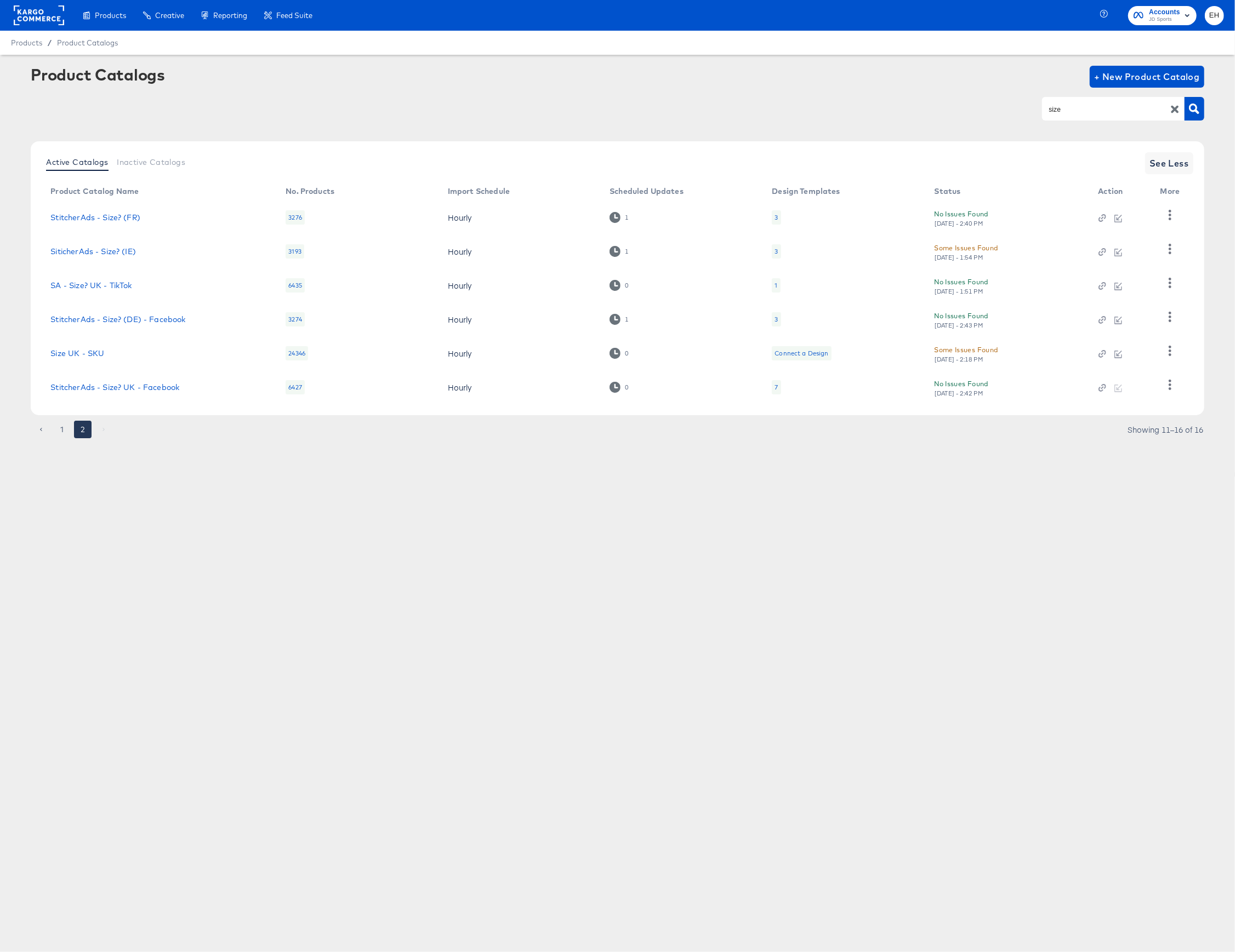
click at [1119, 387] on div at bounding box center [1119, 387] width 40 height 10
click at [1024, 446] on article "Product Catalogs + New Product Catalog size Active Catalogs Inactive Catalogs S…" at bounding box center [617, 265] width 1235 height 422
